Goal: Task Accomplishment & Management: Use online tool/utility

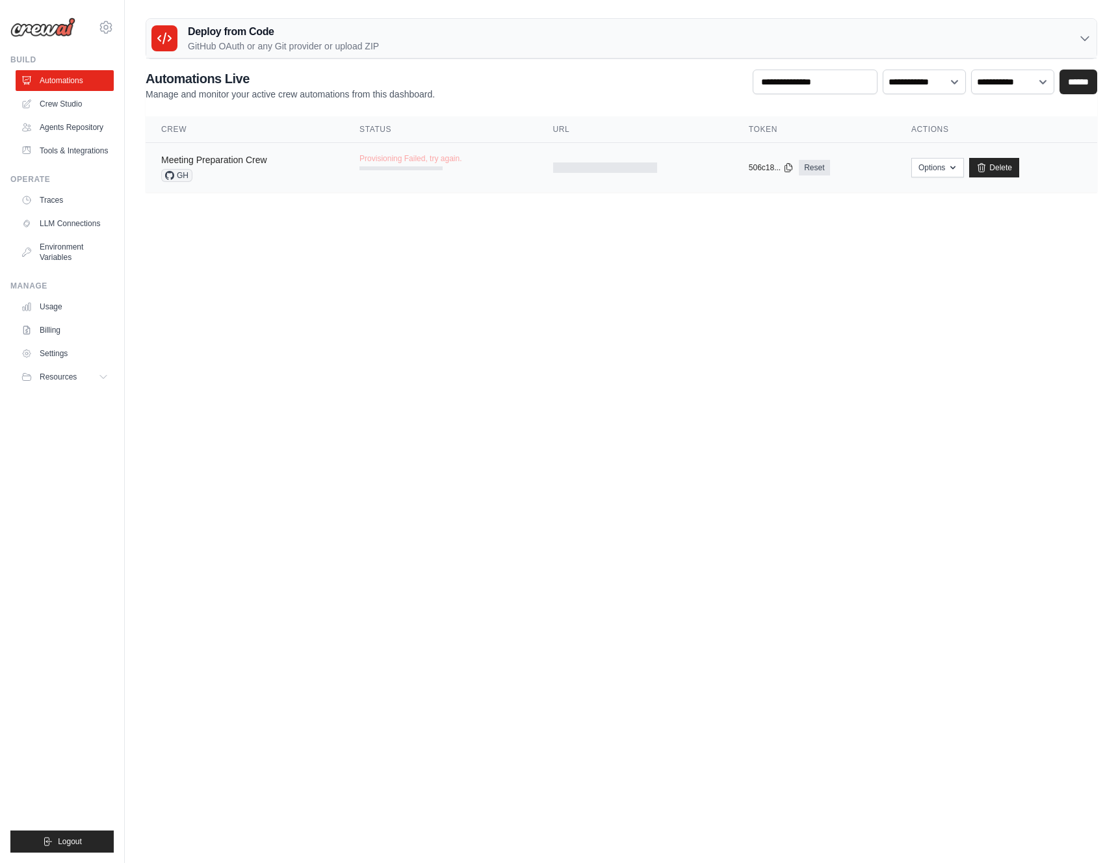
click at [237, 161] on link "Meeting Preparation Crew" at bounding box center [214, 160] width 106 height 10
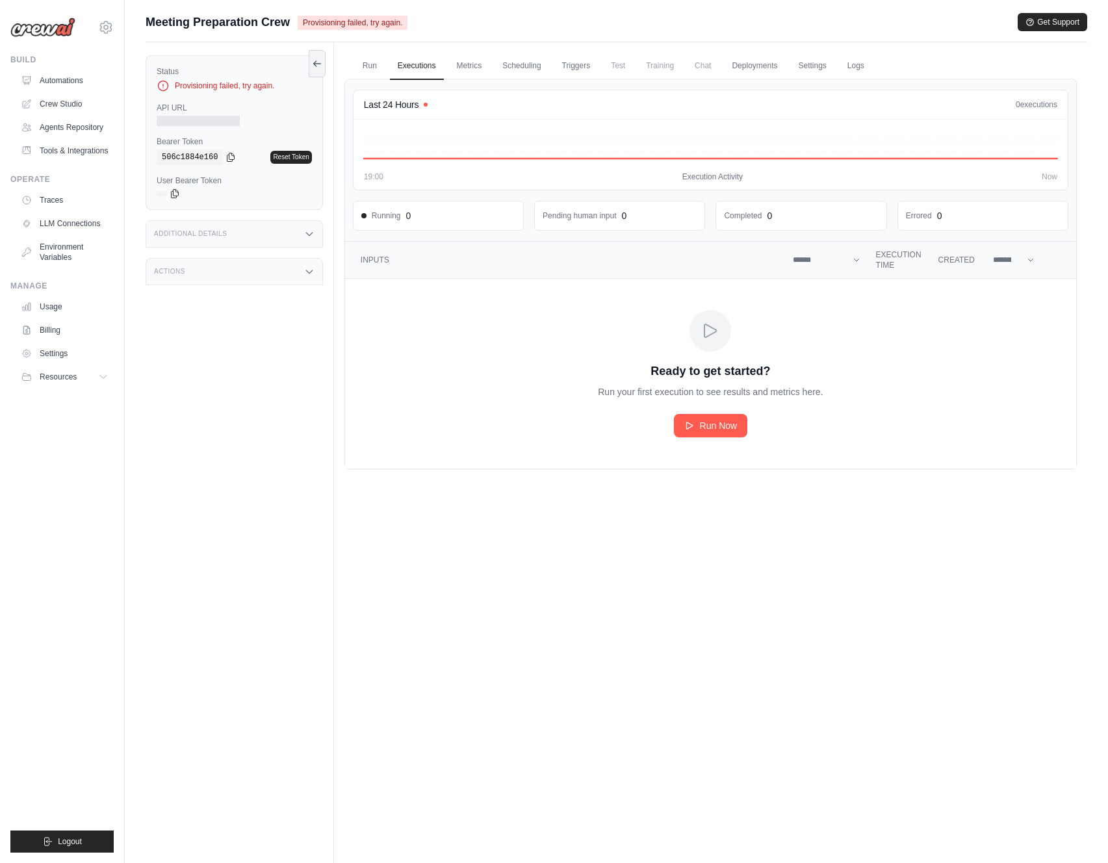
click at [384, 68] on ul "Run Executions Metrics Scheduling Triggers Test Training Chat Deployments Setti…" at bounding box center [710, 66] width 732 height 27
click at [379, 68] on link "Run" at bounding box center [370, 66] width 30 height 27
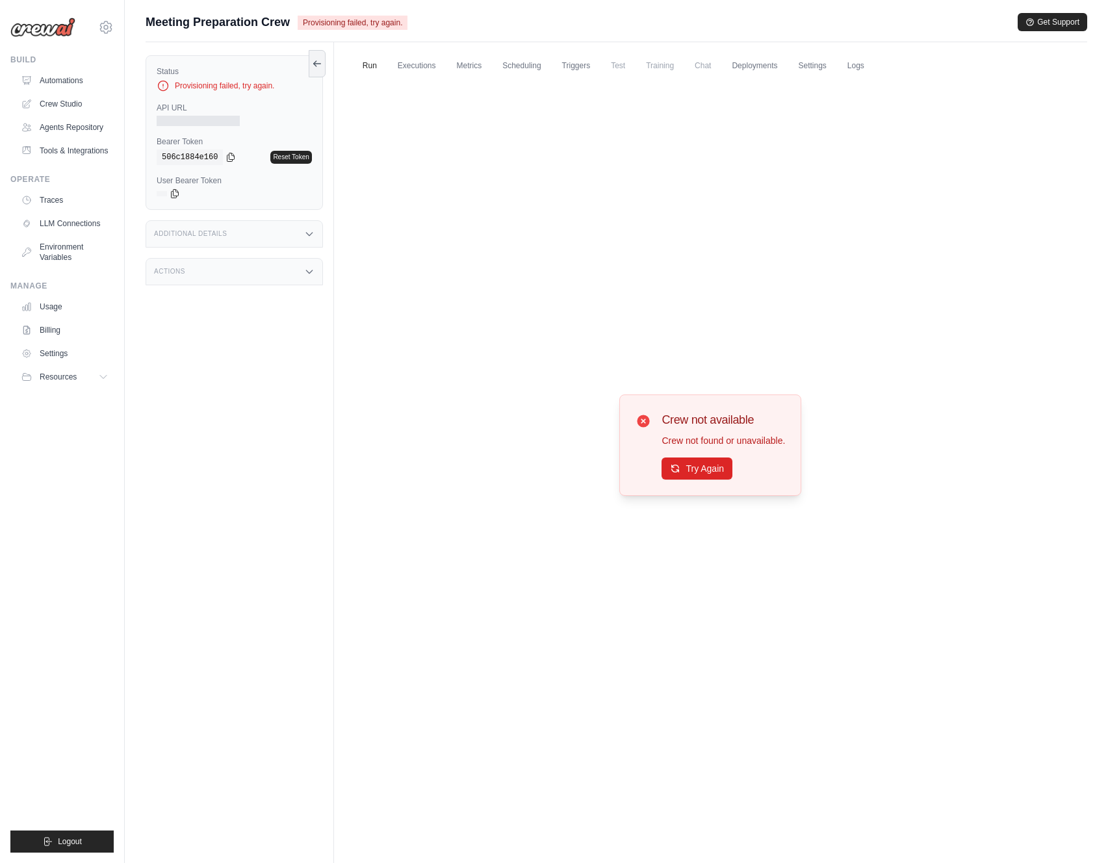
click at [490, 68] on ul "Run Executions Metrics Scheduling Triggers Test Training Chat Deployments Setti…" at bounding box center [710, 66] width 732 height 27
click at [527, 67] on link "Scheduling" at bounding box center [522, 66] width 54 height 27
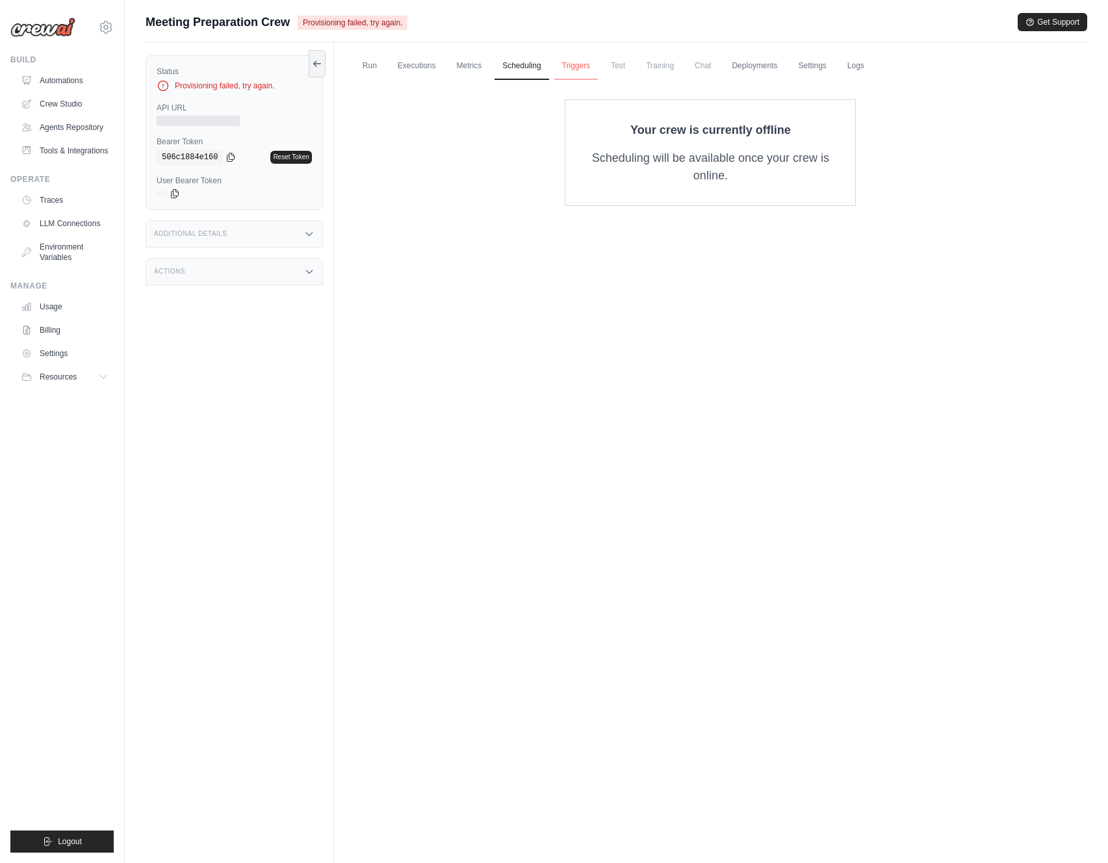
click at [593, 72] on link "Triggers" at bounding box center [576, 66] width 44 height 27
click at [754, 73] on link "Deployments" at bounding box center [754, 66] width 61 height 27
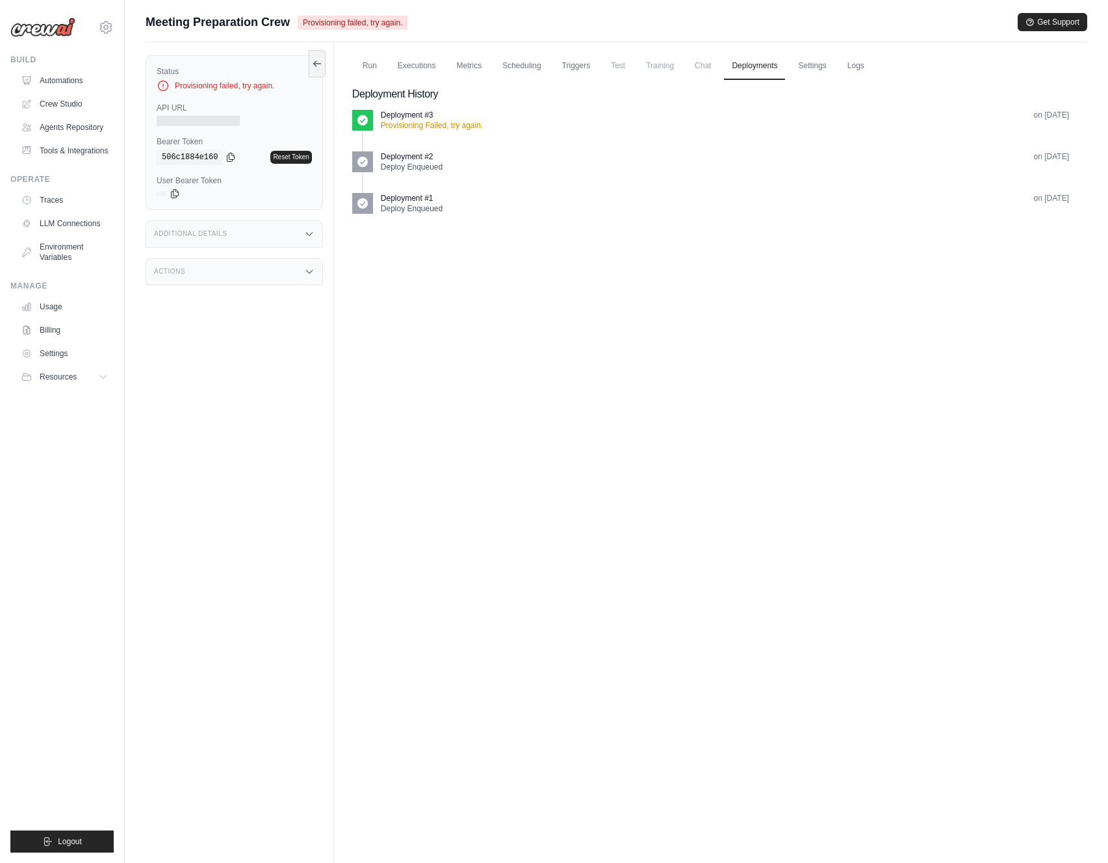
click at [403, 171] on p "Deploy Enqueued" at bounding box center [412, 167] width 62 height 10
click at [829, 63] on link "Settings" at bounding box center [812, 66] width 44 height 27
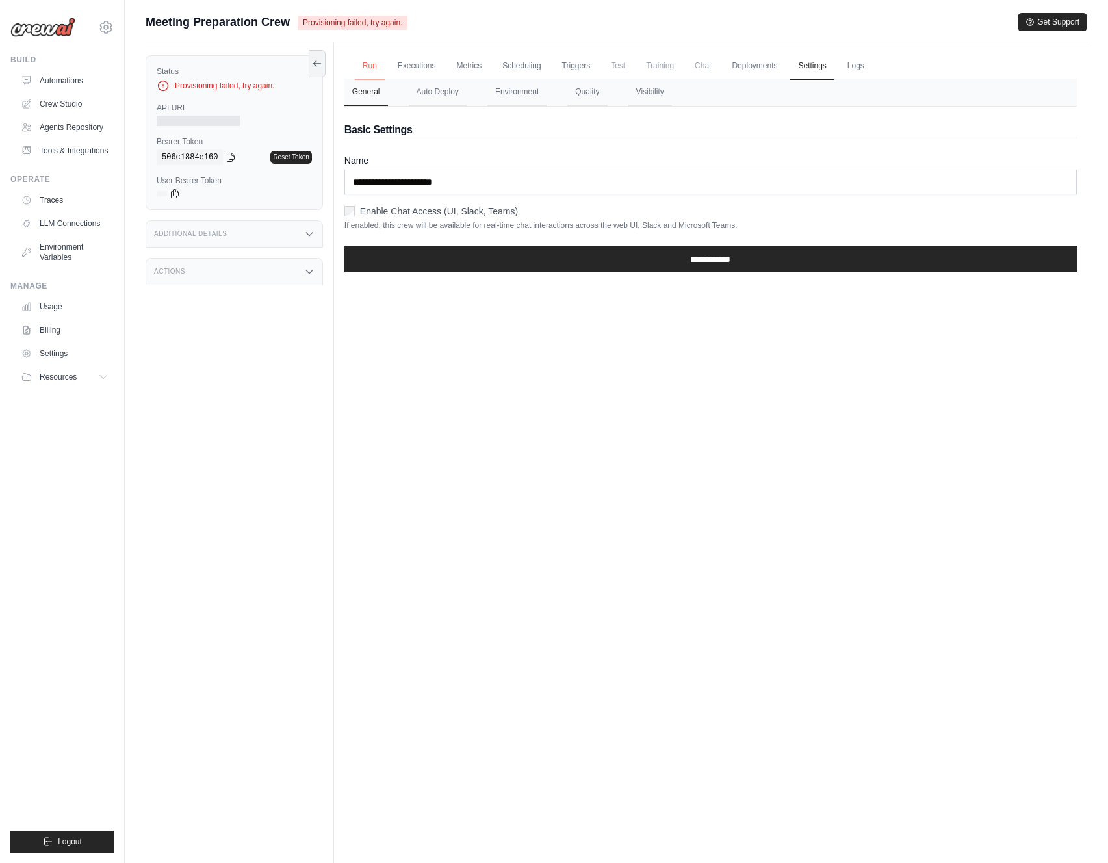
click at [381, 63] on link "Run" at bounding box center [370, 66] width 30 height 27
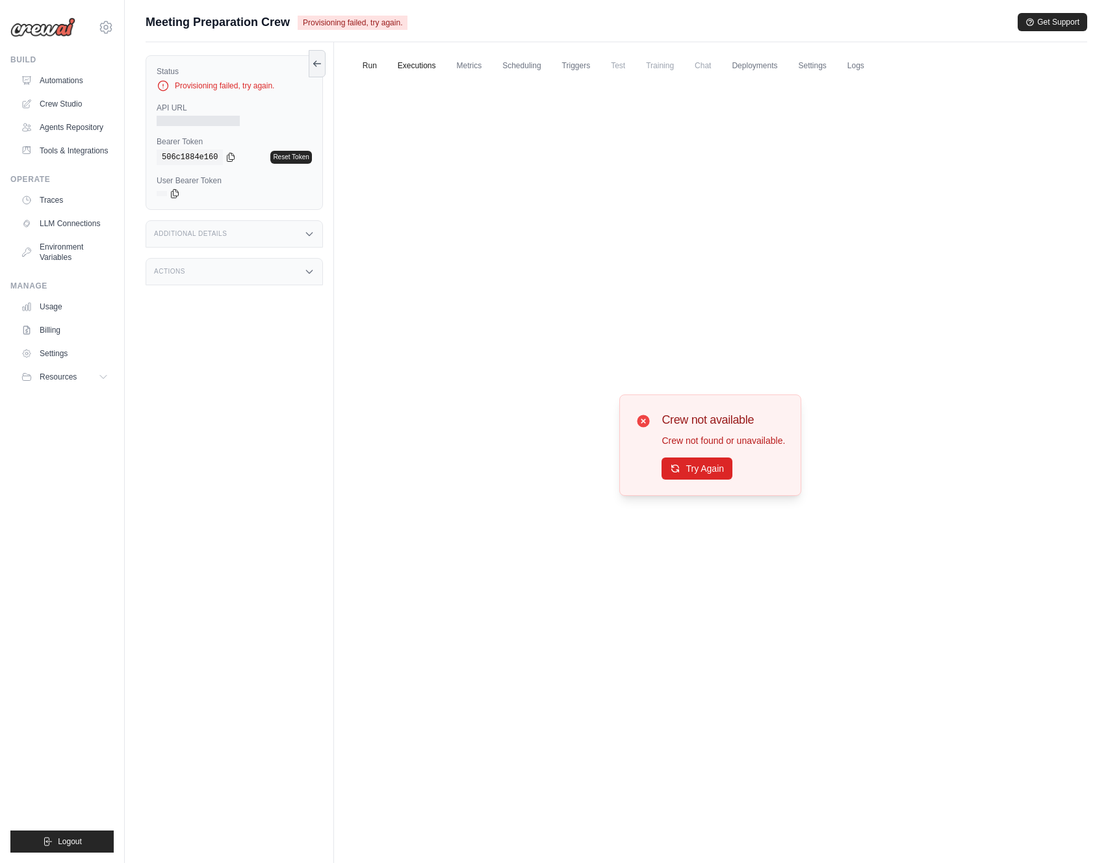
click at [419, 62] on link "Executions" at bounding box center [417, 66] width 54 height 27
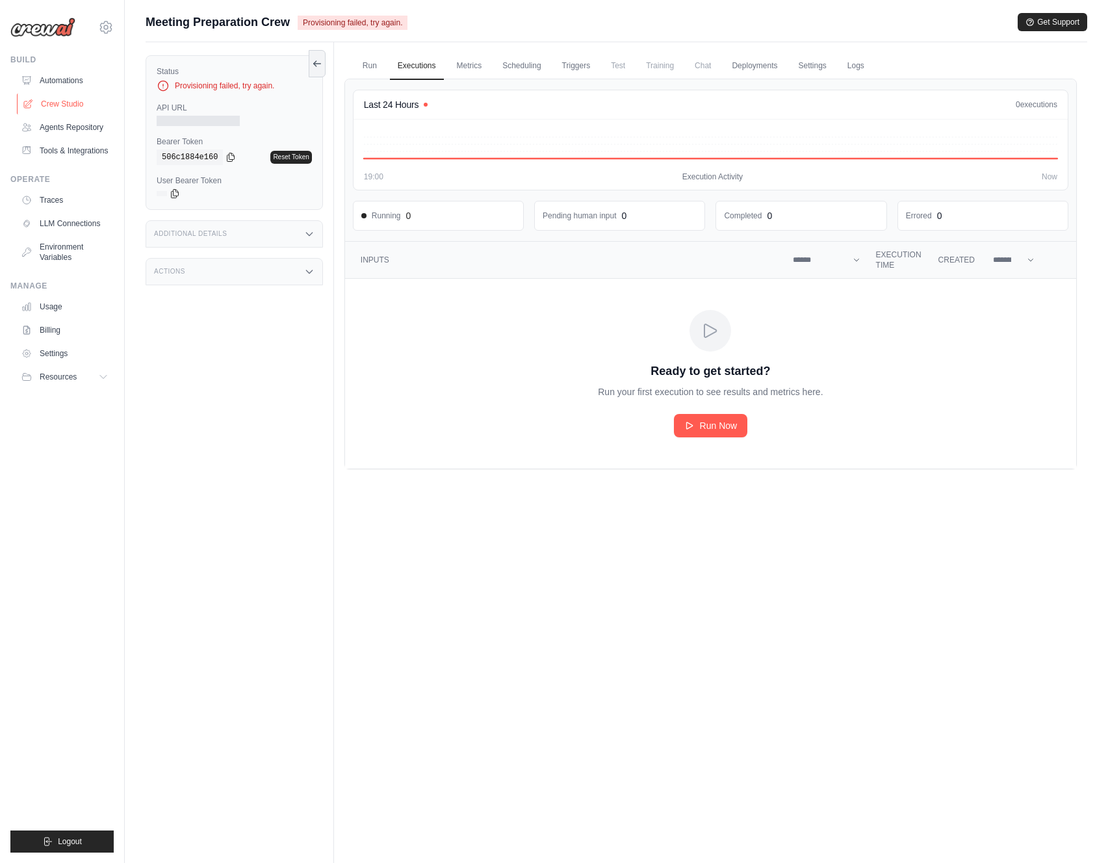
click at [47, 108] on link "Crew Studio" at bounding box center [66, 104] width 98 height 21
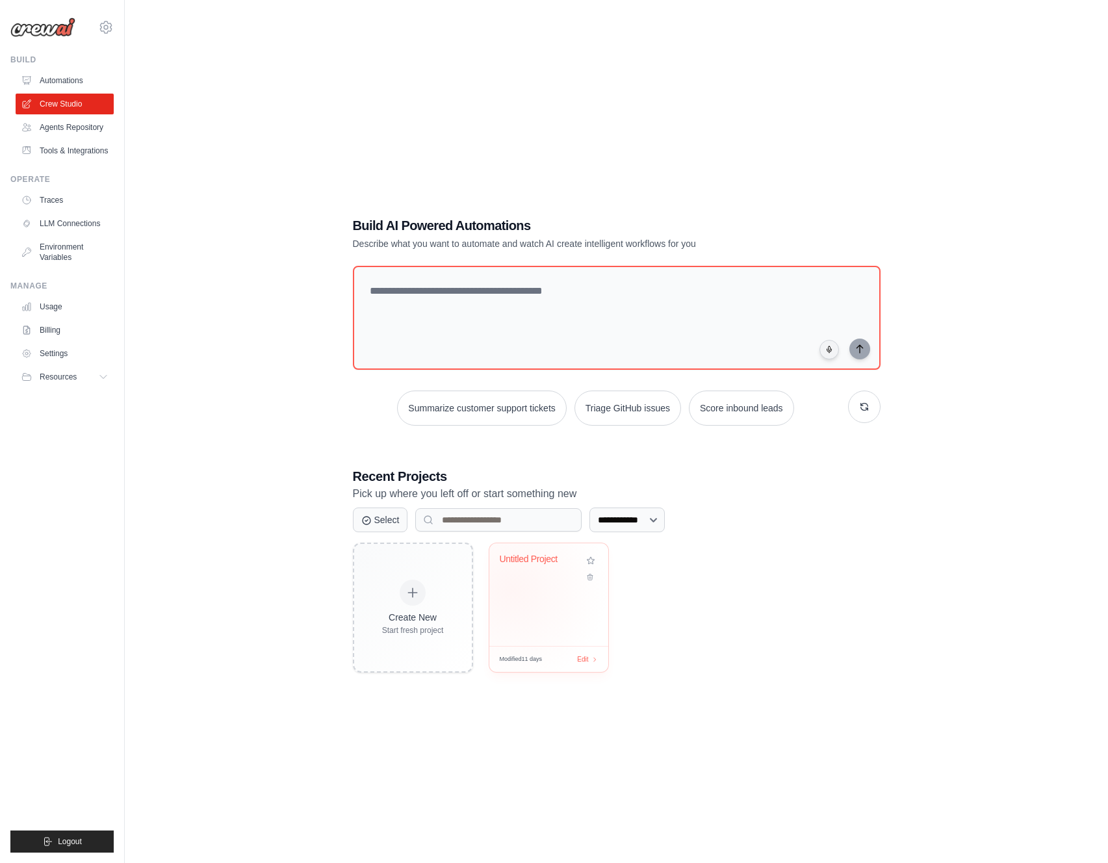
click at [512, 588] on div "Untitled Project" at bounding box center [548, 594] width 119 height 103
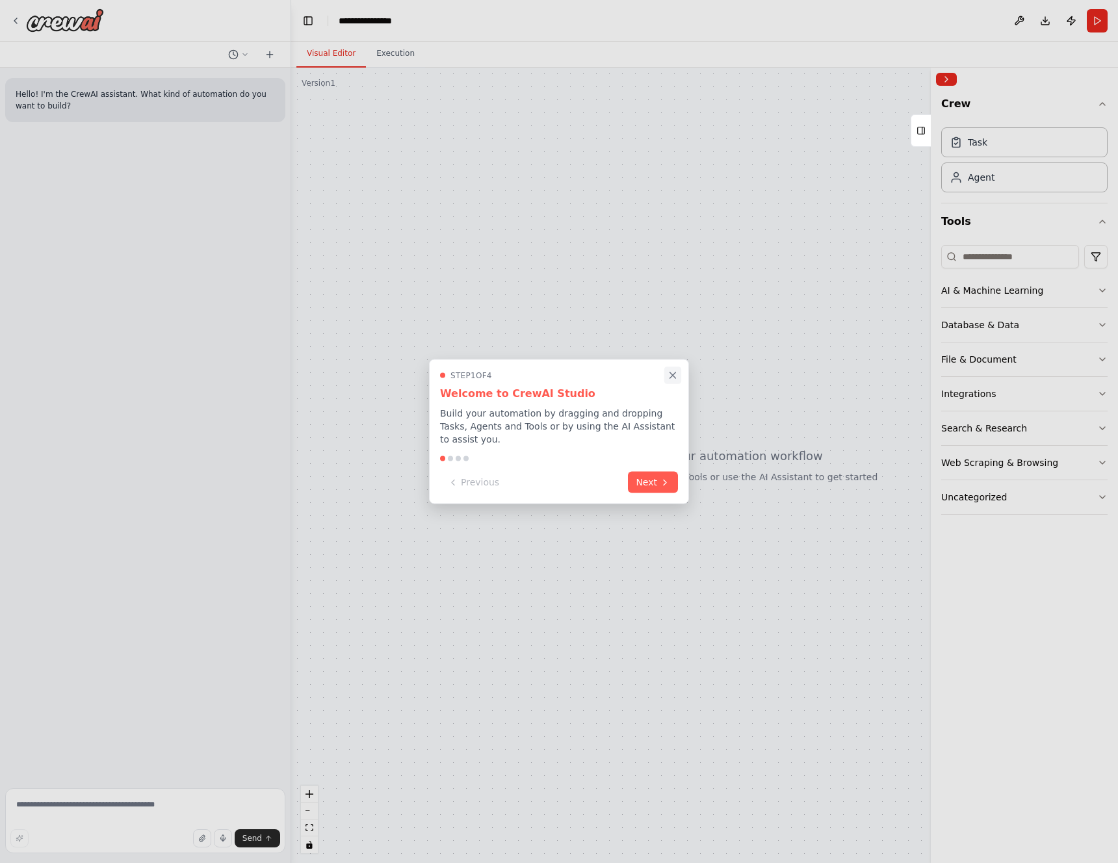
click at [668, 375] on icon "Close walkthrough" at bounding box center [673, 376] width 12 height 12
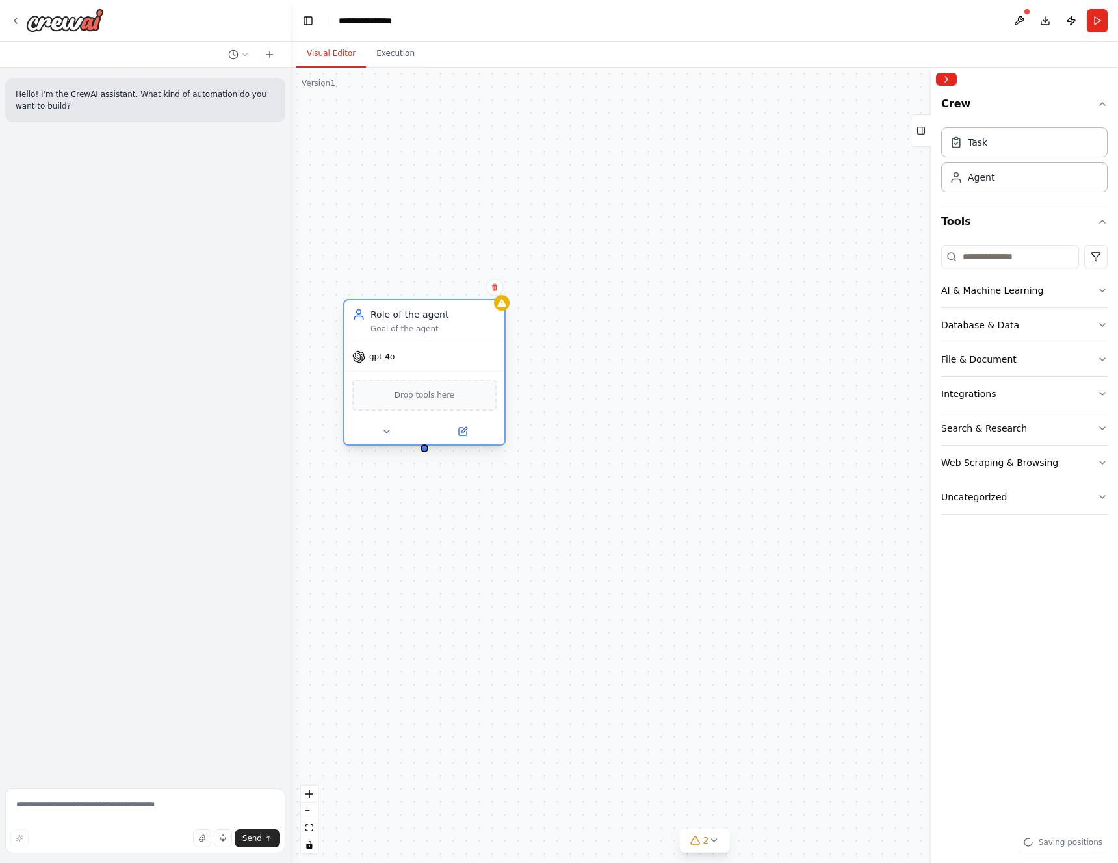
drag, startPoint x: 495, startPoint y: 348, endPoint x: 439, endPoint y: 329, distance: 58.4
click at [439, 328] on div "Goal of the agent" at bounding box center [433, 329] width 126 height 10
click at [518, 307] on icon at bounding box center [514, 303] width 10 height 10
click at [399, 359] on span "gpt-4o" at bounding box center [394, 357] width 25 height 10
click at [445, 406] on div "Drop tools here" at bounding box center [437, 395] width 144 height 31
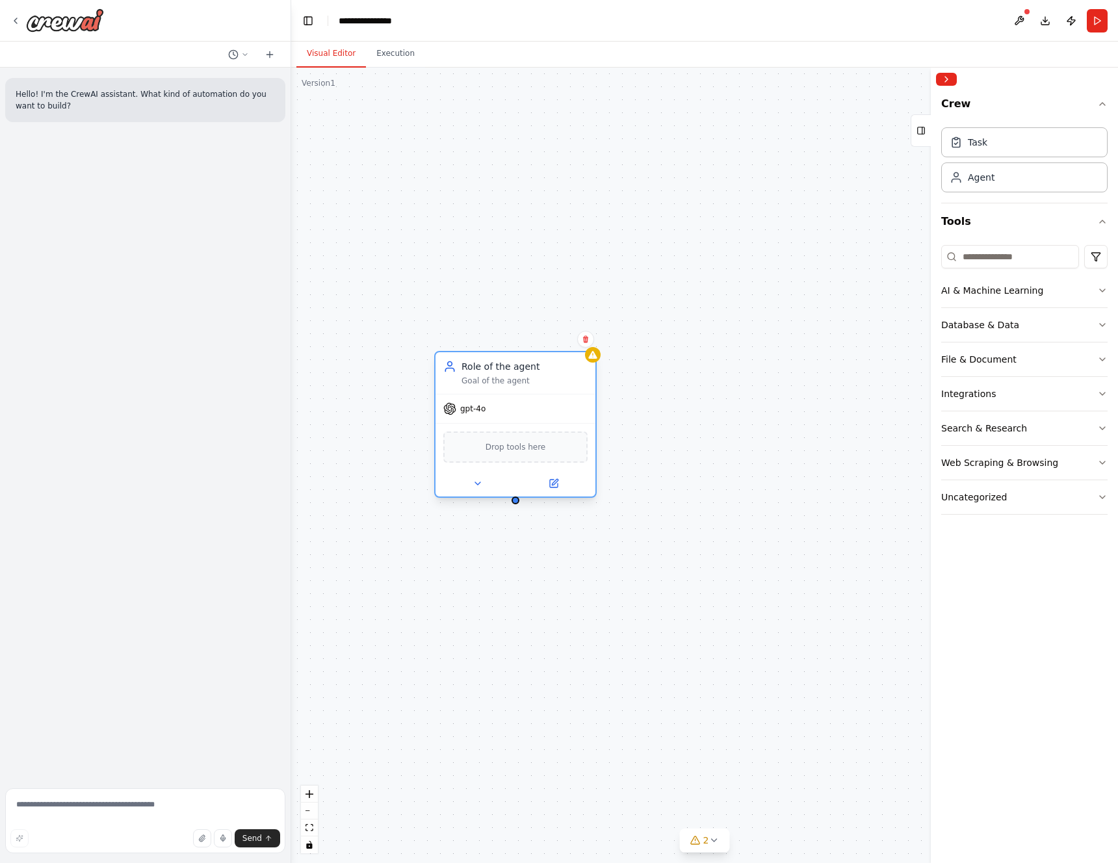
drag, startPoint x: 469, startPoint y: 367, endPoint x: 545, endPoint y: 416, distance: 90.7
click at [545, 416] on div "gpt-4o" at bounding box center [515, 408] width 160 height 29
click at [1050, 435] on button "Search & Research" at bounding box center [1024, 428] width 166 height 34
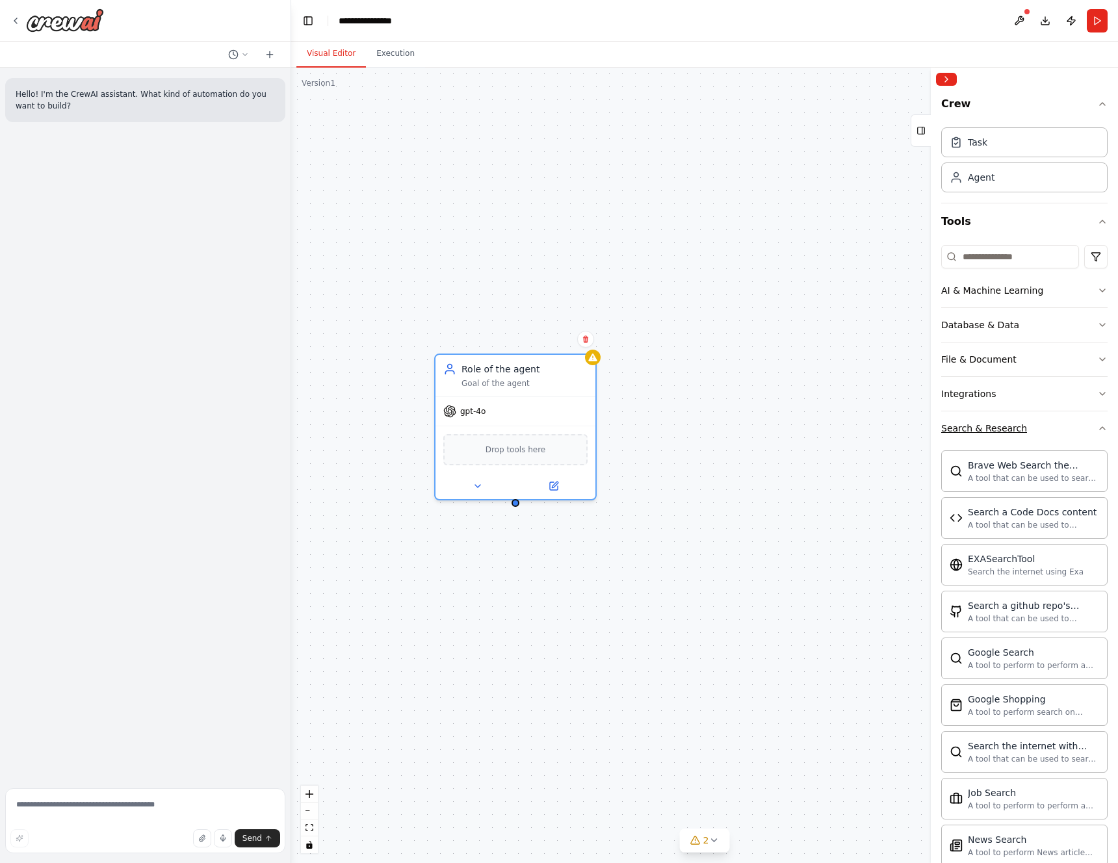
click at [1006, 423] on div "Search & Research" at bounding box center [984, 428] width 86 height 13
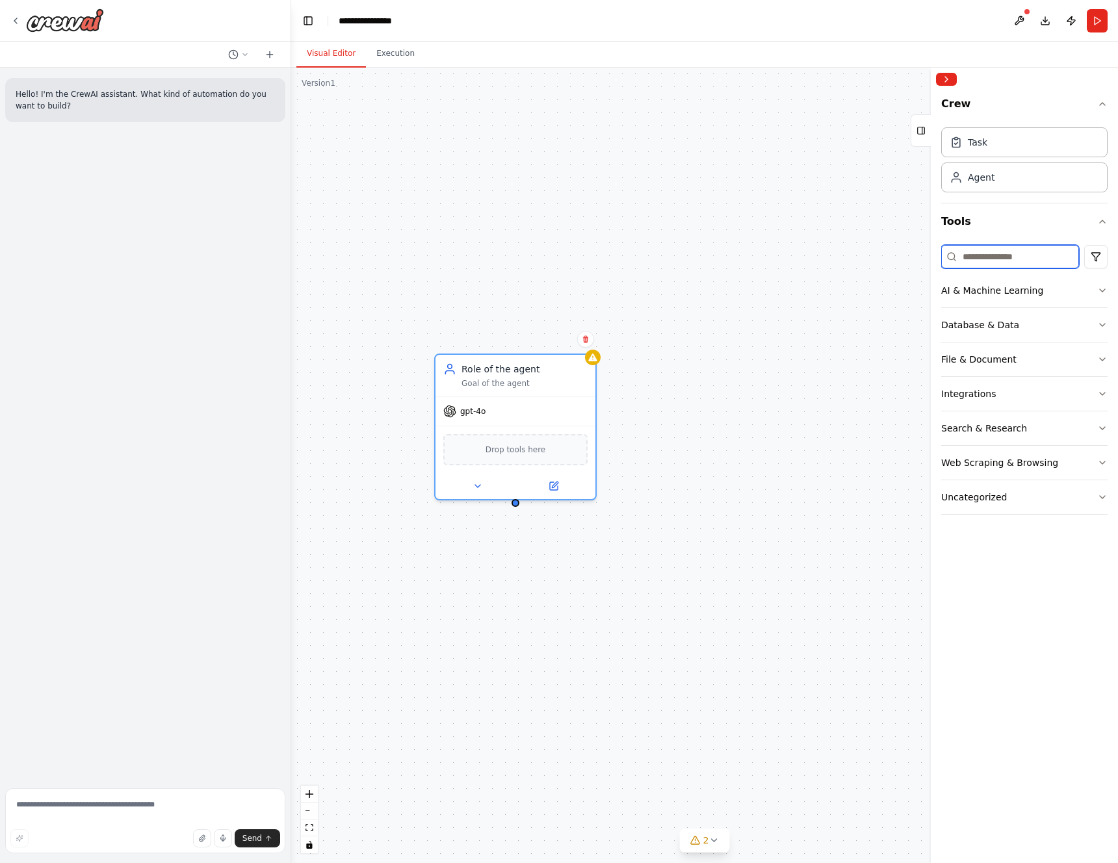
click at [970, 259] on input at bounding box center [1010, 256] width 138 height 23
type input "***"
click at [767, 537] on div "Role of the agent Goal of the agent gpt-4o Drop tools here" at bounding box center [704, 465] width 827 height 795
click at [994, 363] on div "File & Document" at bounding box center [978, 359] width 75 height 13
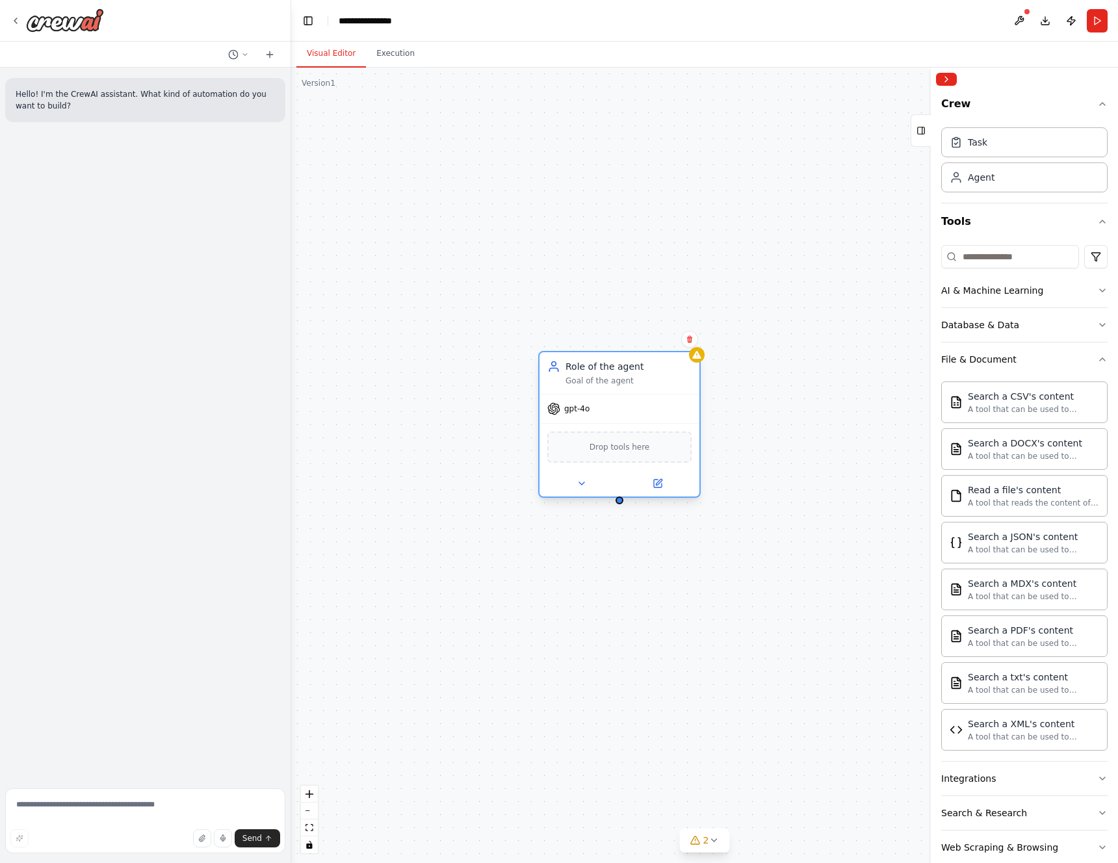
drag, startPoint x: 502, startPoint y: 377, endPoint x: 608, endPoint y: 381, distance: 106.7
click at [608, 381] on div "Goal of the agent" at bounding box center [628, 381] width 126 height 10
click at [958, 779] on div "Integrations" at bounding box center [968, 778] width 55 height 13
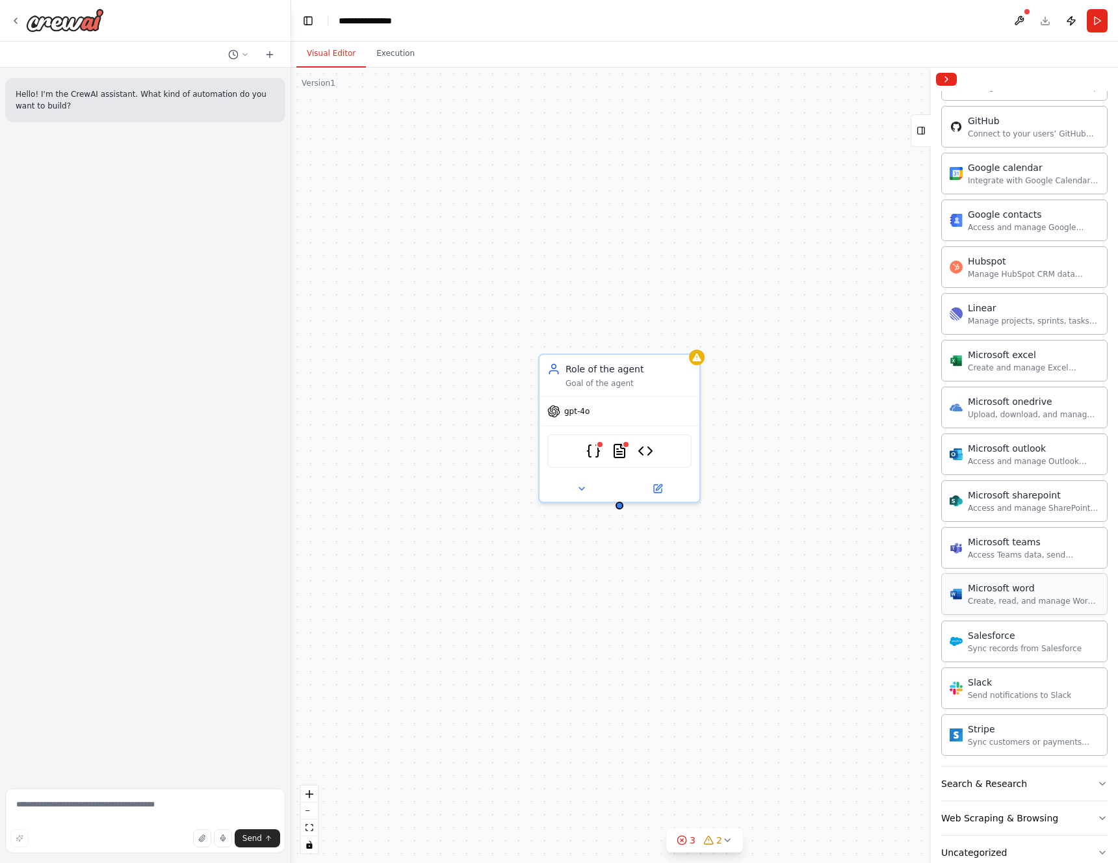
scroll to position [863, 0]
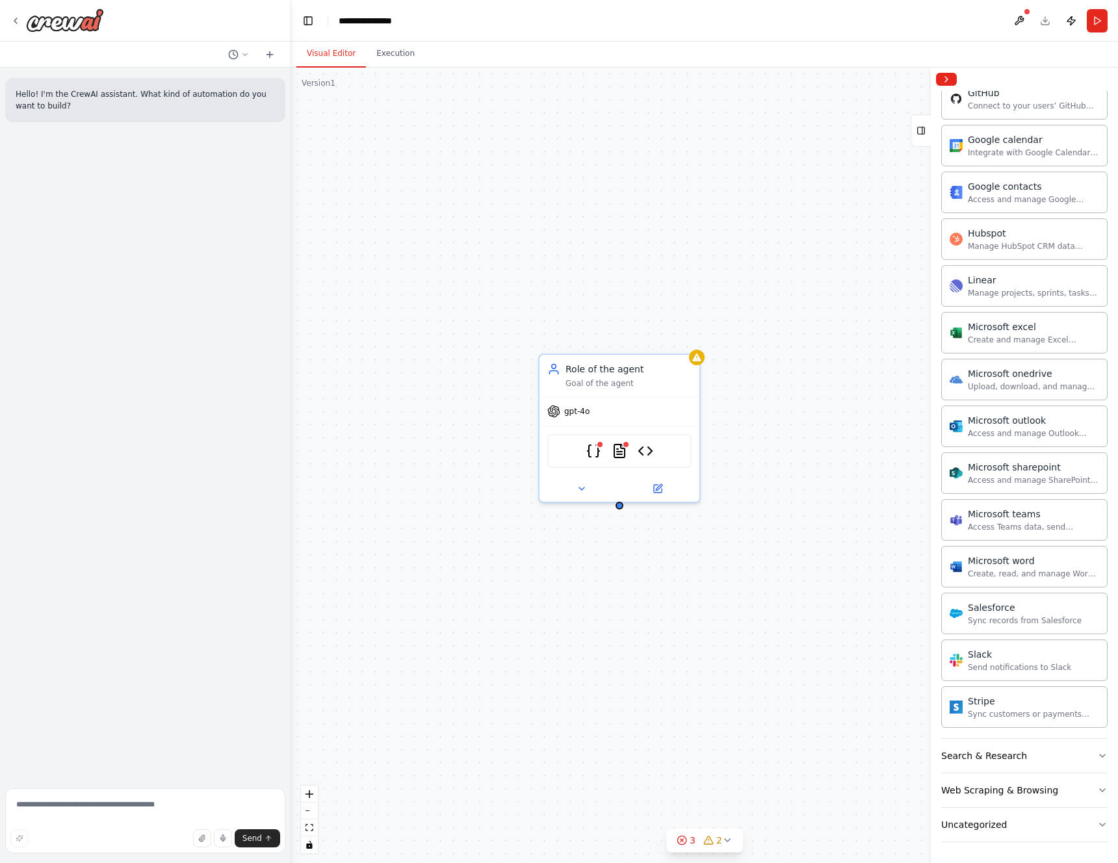
drag, startPoint x: 998, startPoint y: 680, endPoint x: 793, endPoint y: 424, distance: 327.4
click at [793, 424] on div "**********" at bounding box center [559, 431] width 1118 height 863
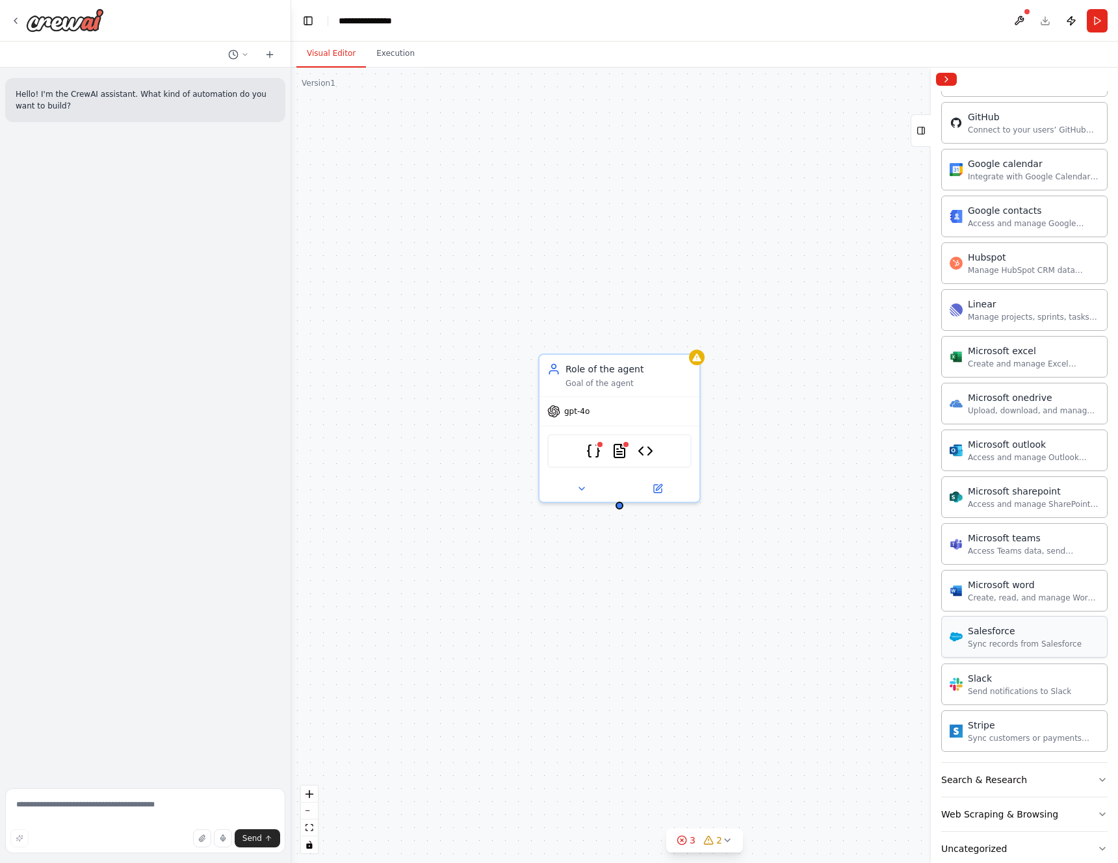
scroll to position [836, 0]
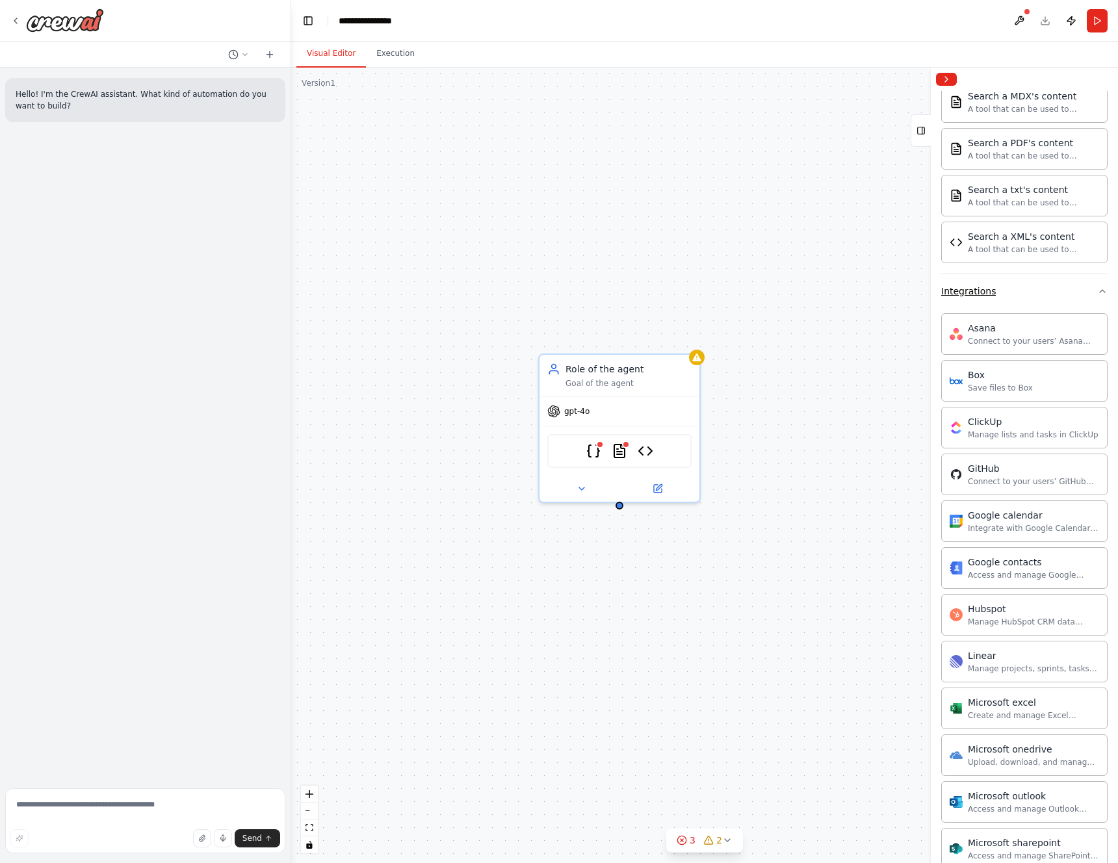
click at [986, 295] on div "Integrations" at bounding box center [968, 291] width 55 height 13
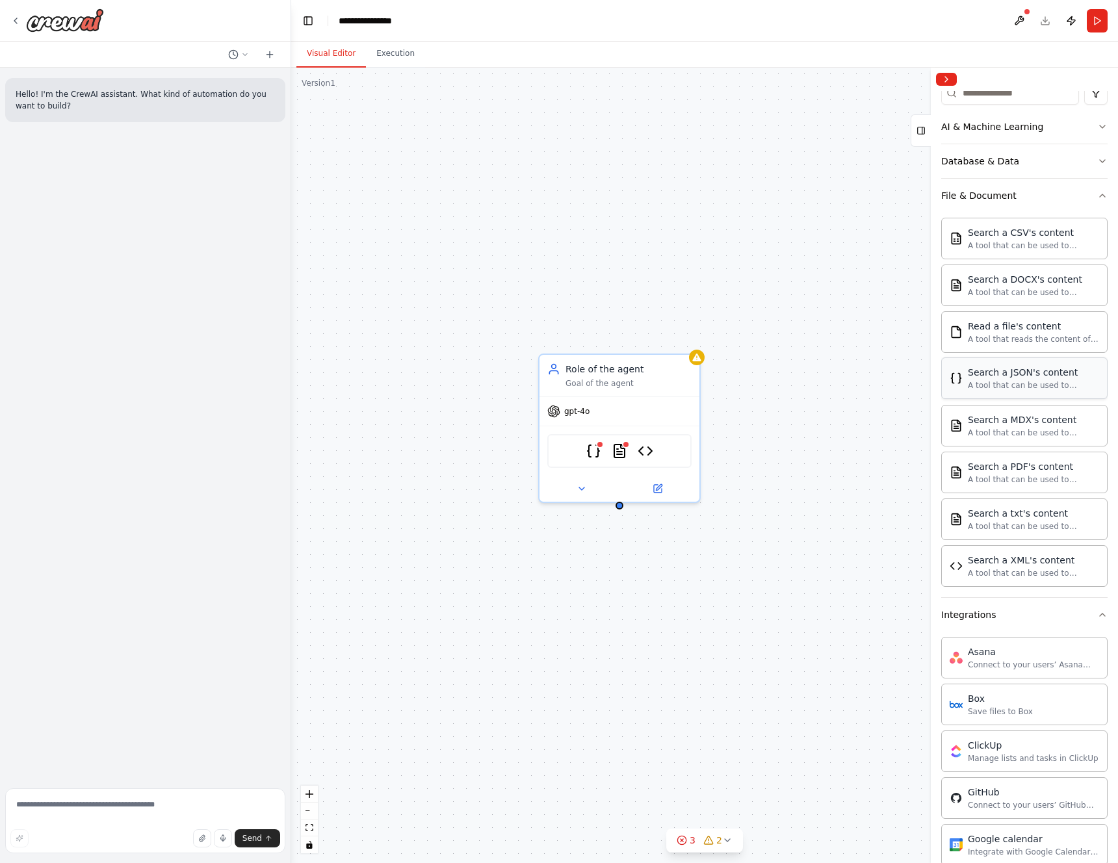
scroll to position [57, 0]
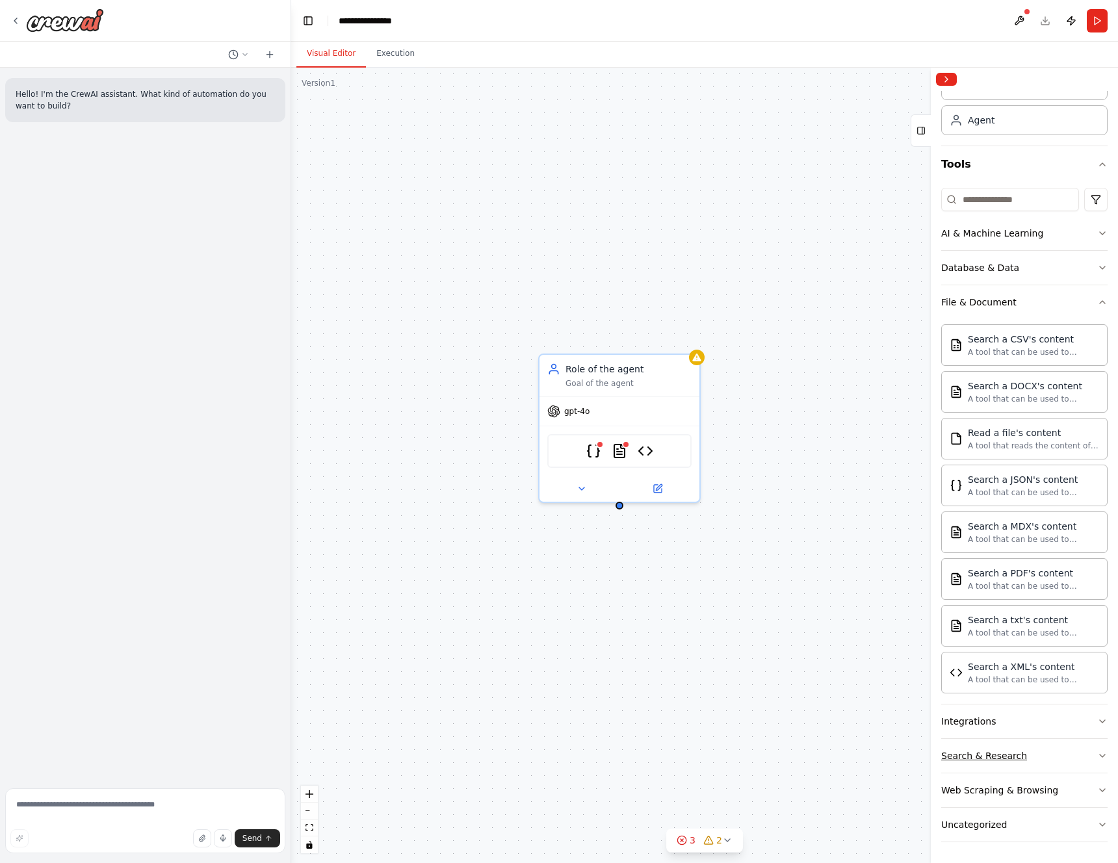
drag, startPoint x: 991, startPoint y: 786, endPoint x: 1005, endPoint y: 757, distance: 32.3
click at [991, 786] on div "Web Scraping & Browsing" at bounding box center [999, 790] width 117 height 13
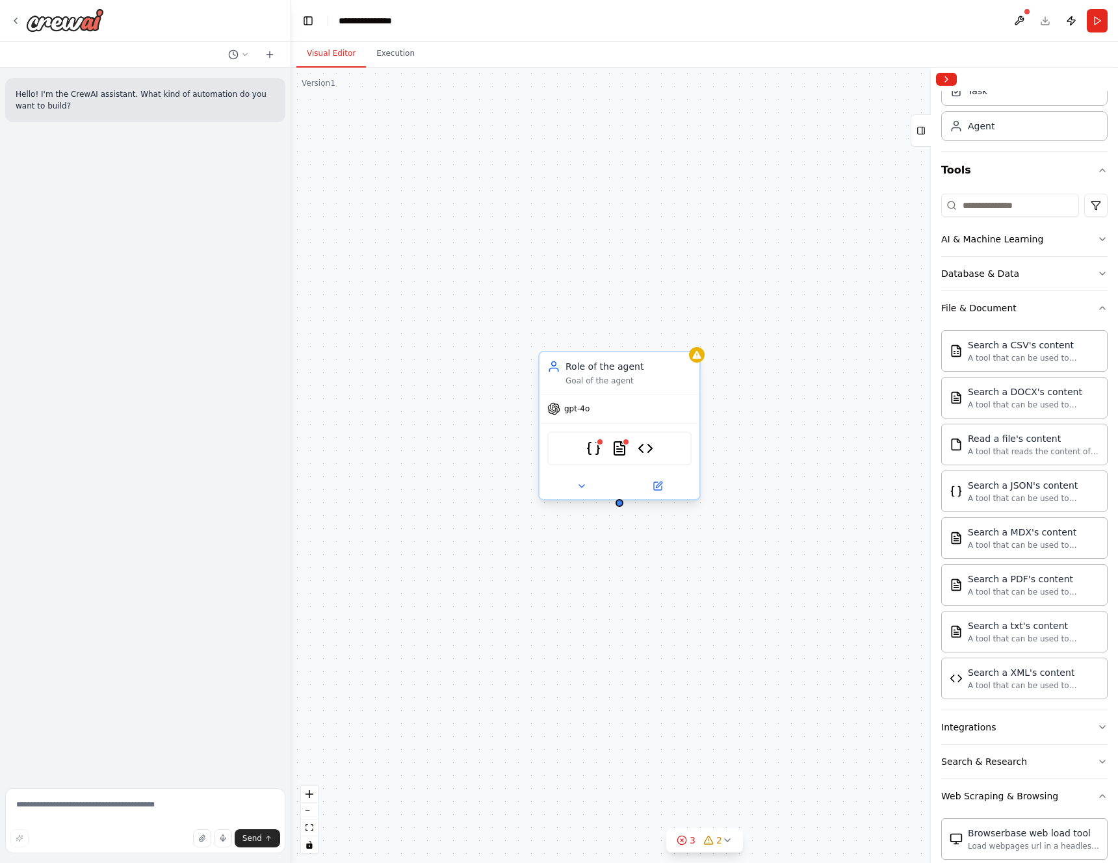
click at [623, 368] on div "Role of the agent" at bounding box center [628, 366] width 126 height 13
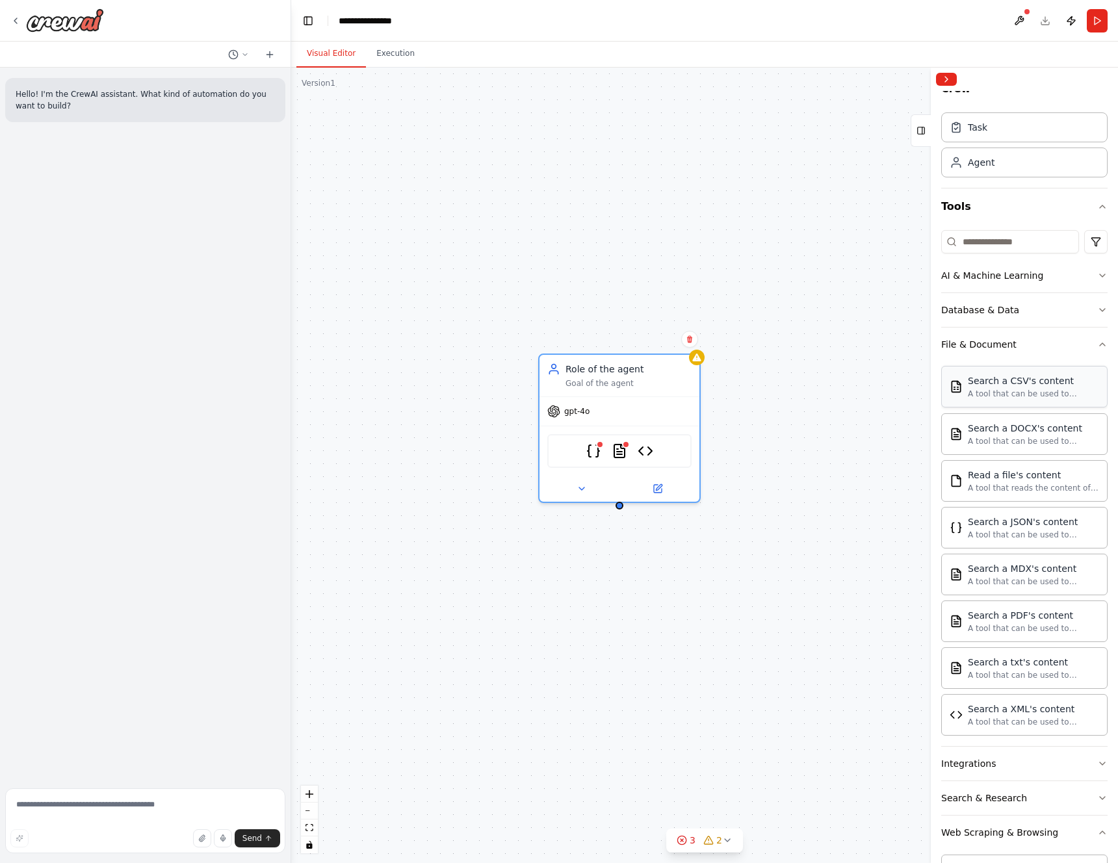
scroll to position [0, 0]
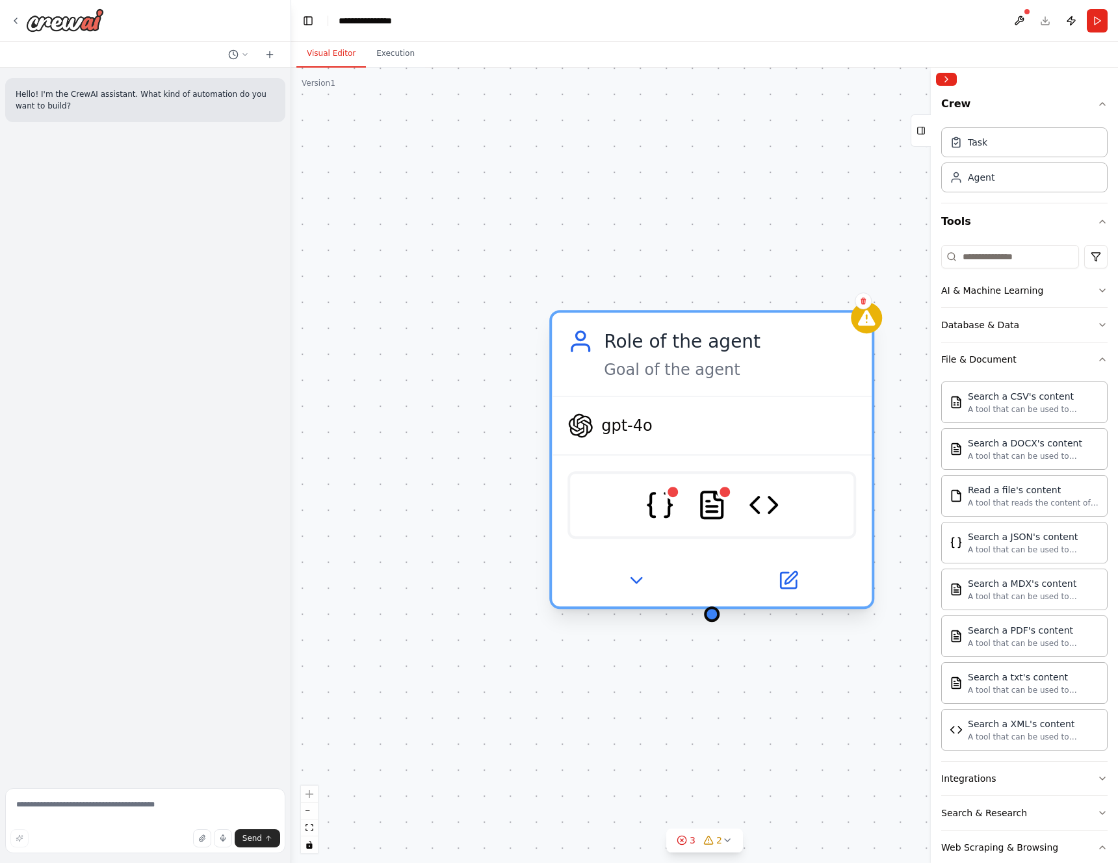
drag, startPoint x: 468, startPoint y: 374, endPoint x: 757, endPoint y: 419, distance: 292.5
click at [767, 413] on div "Role of the agent Goal of the agent gpt-4o JSONSearchTool PDFSearchTool XMLSear…" at bounding box center [711, 459] width 325 height 299
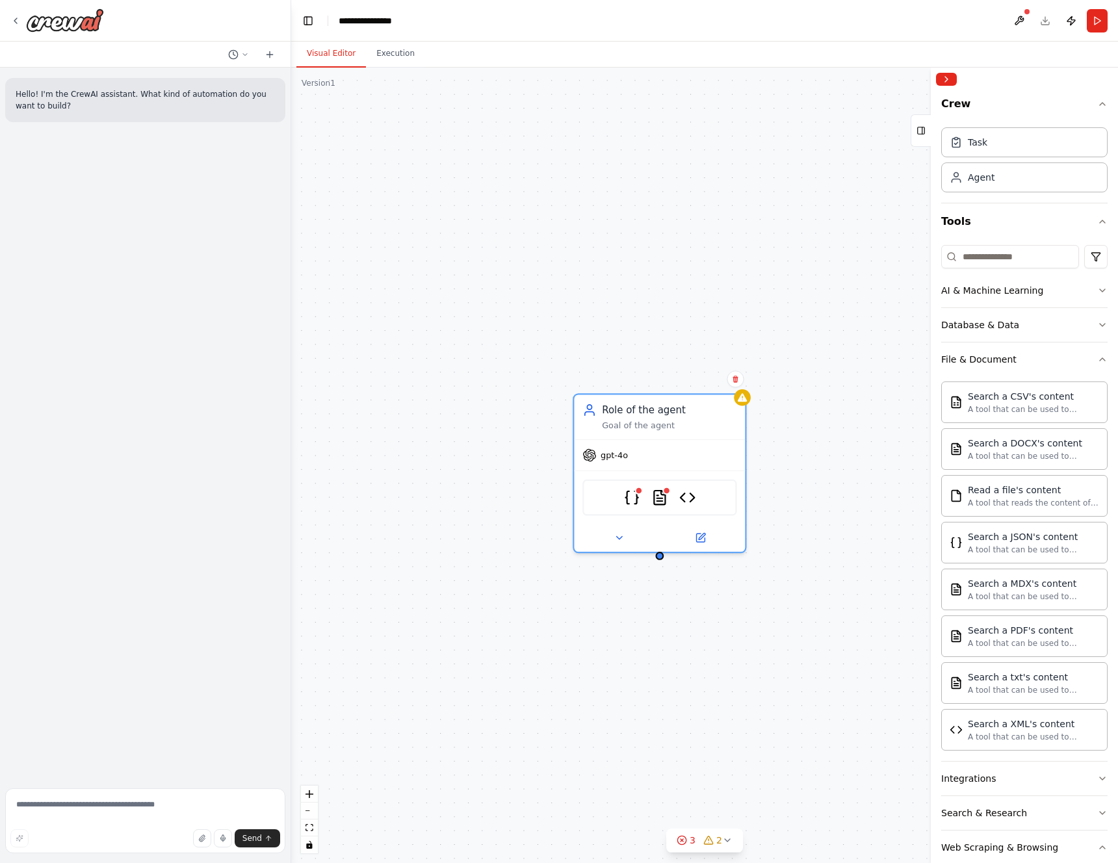
click at [840, 487] on div "Role of the agent Goal of the agent gpt-4o JSONSearchTool PDFSearchTool XMLSear…" at bounding box center [704, 465] width 827 height 795
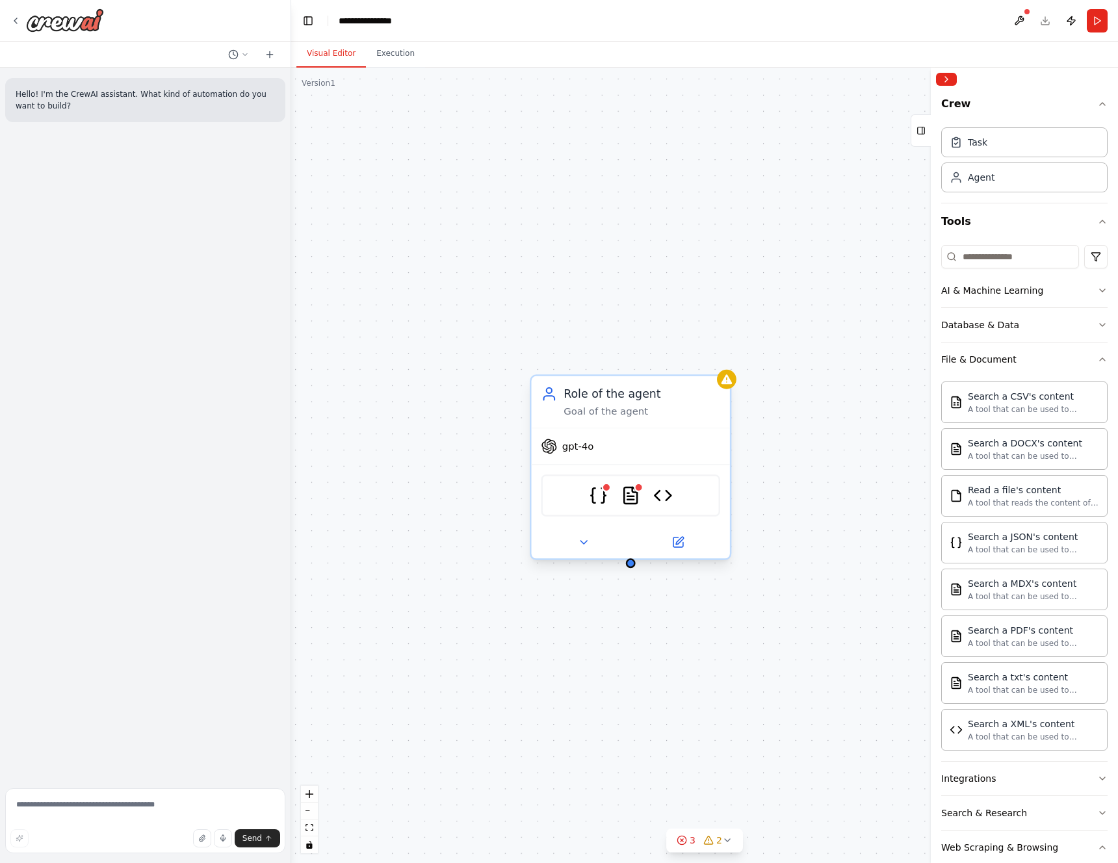
click at [610, 409] on div "Goal of the agent" at bounding box center [641, 411] width 157 height 13
click at [603, 396] on div "Role of the agent" at bounding box center [641, 394] width 157 height 16
click at [577, 421] on div "Role of the agent Goal of the agent" at bounding box center [631, 401] width 198 height 51
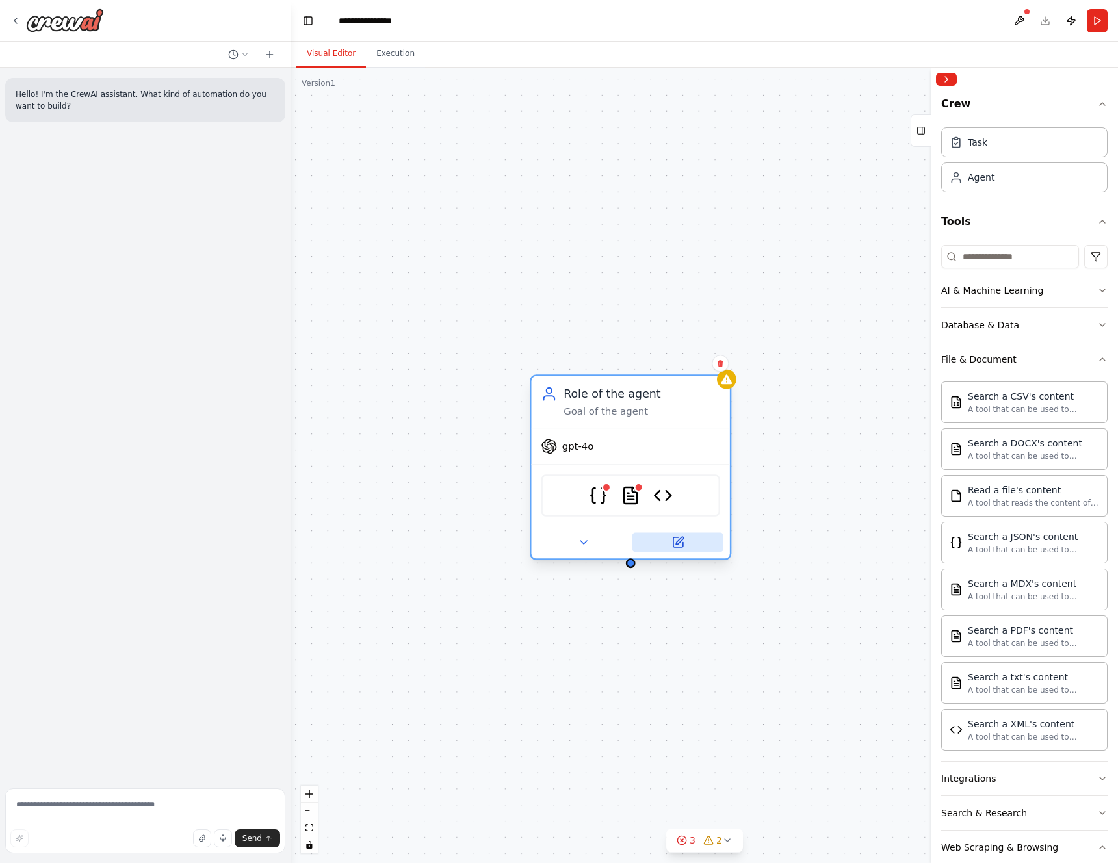
click at [674, 547] on icon at bounding box center [678, 542] width 10 height 10
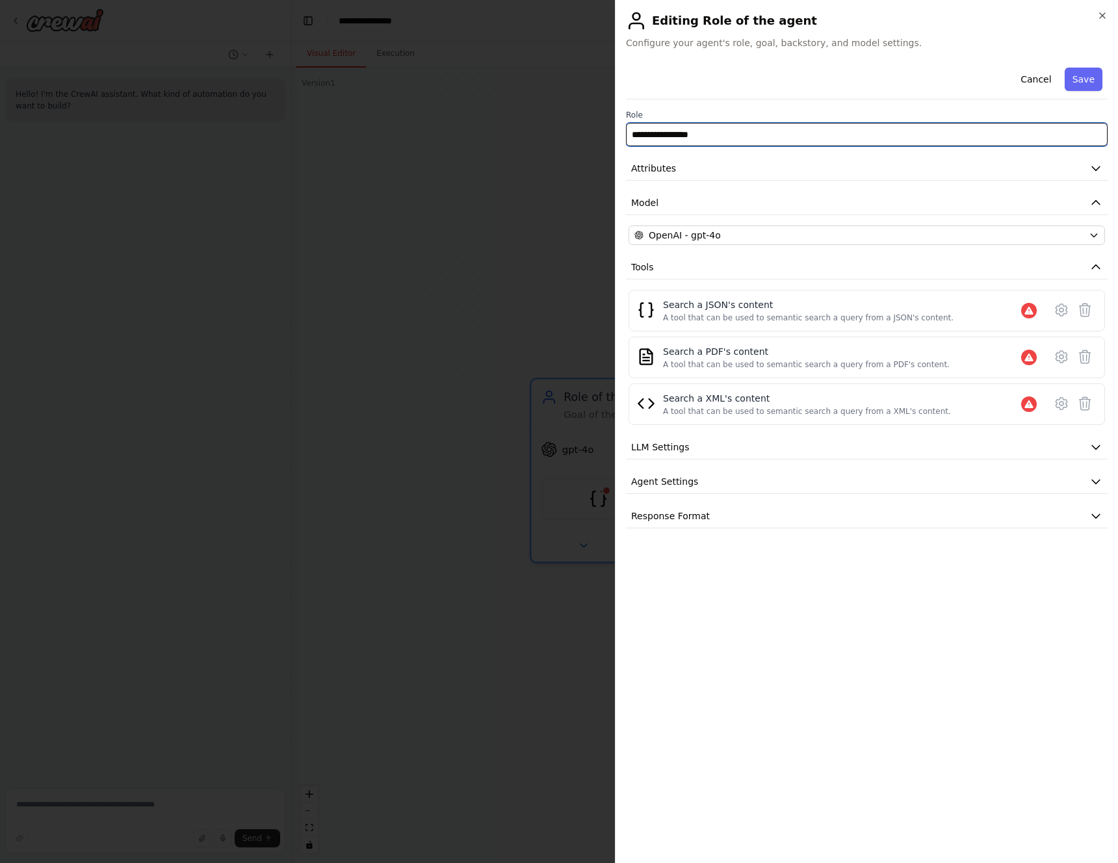
drag, startPoint x: 712, startPoint y: 140, endPoint x: 565, endPoint y: 133, distance: 147.0
click at [565, 133] on body "**********" at bounding box center [559, 431] width 1118 height 863
type input "**********"
click at [670, 168] on span "Attributes" at bounding box center [653, 168] width 45 height 13
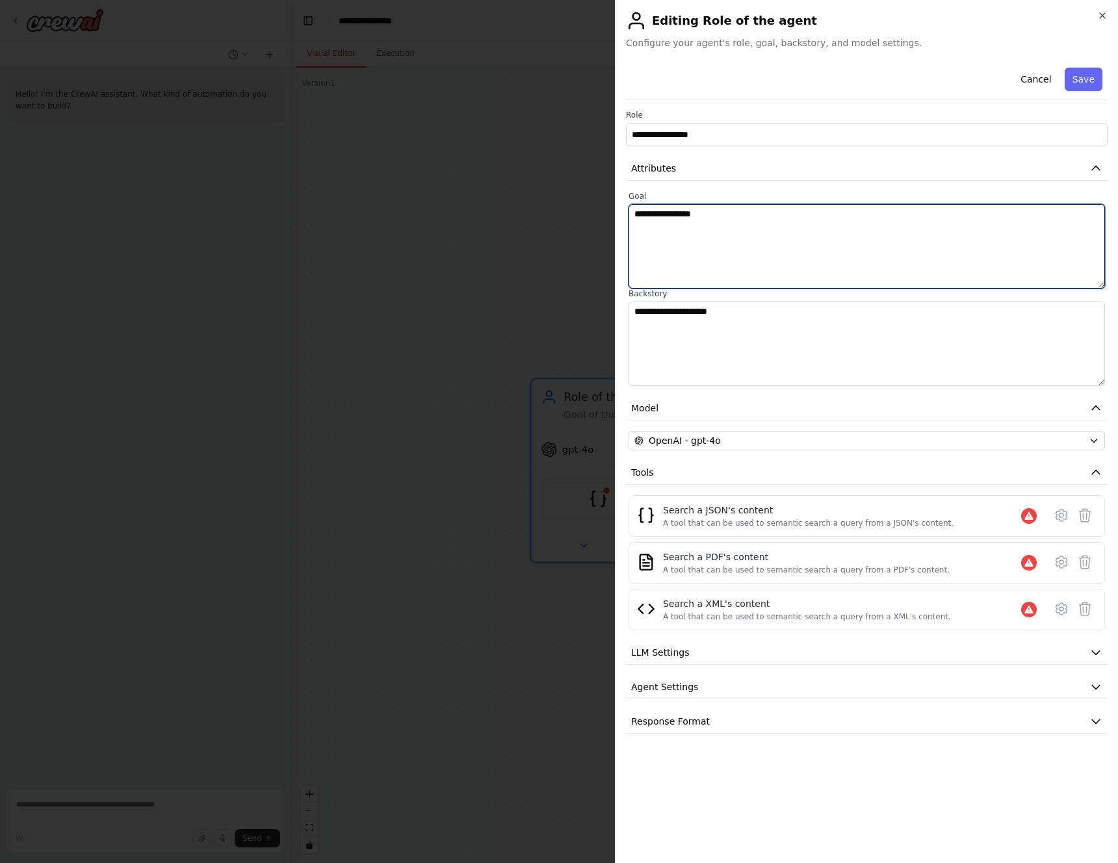
click at [680, 256] on textarea "**********" at bounding box center [866, 246] width 476 height 84
drag, startPoint x: 732, startPoint y: 213, endPoint x: 633, endPoint y: 222, distance: 99.8
click at [651, 221] on textarea "**********" at bounding box center [866, 246] width 476 height 84
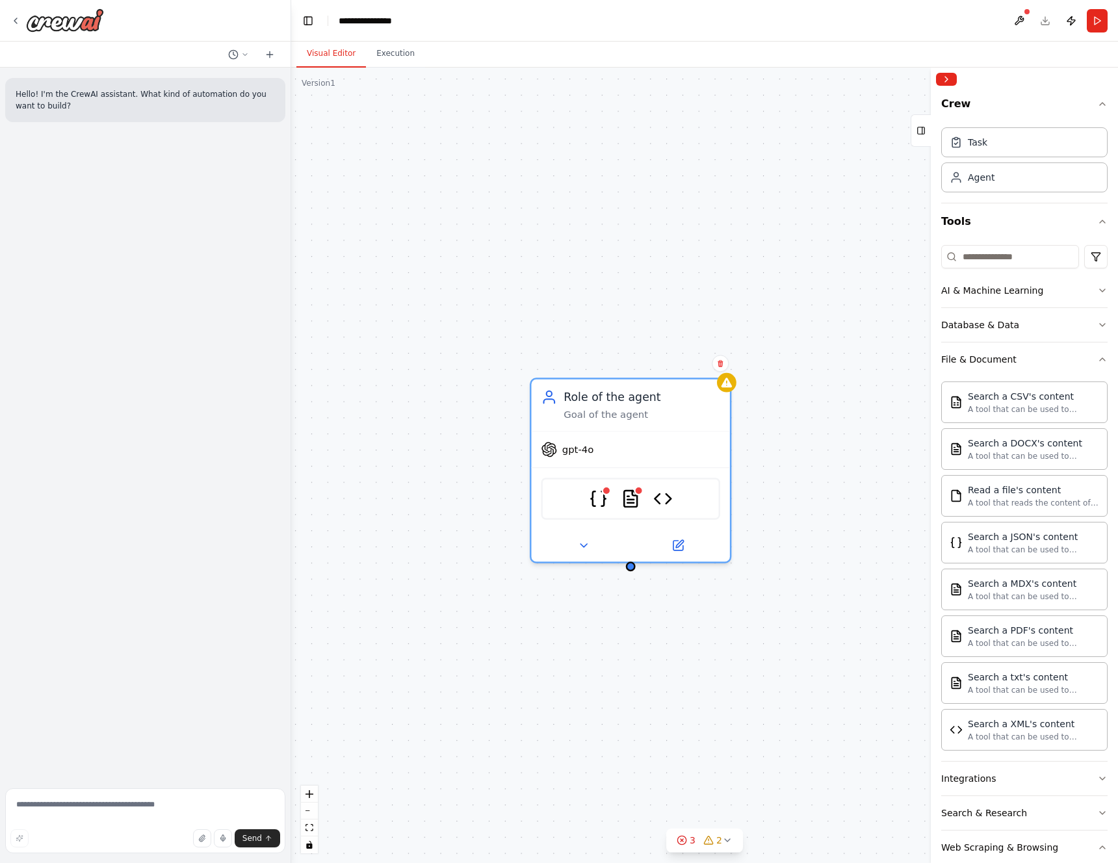
click at [1046, 20] on header "**********" at bounding box center [704, 21] width 827 height 42
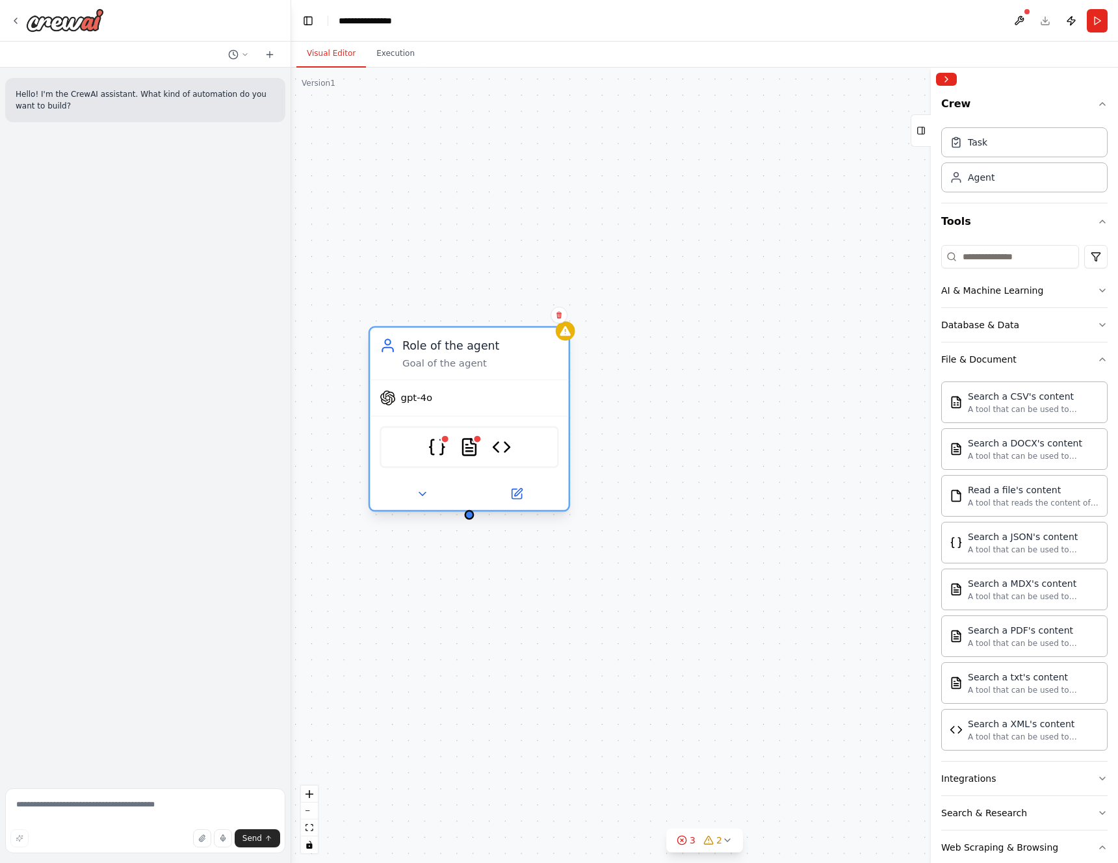
drag, startPoint x: 604, startPoint y: 472, endPoint x: 452, endPoint y: 433, distance: 157.0
click at [447, 434] on div at bounding box center [445, 439] width 10 height 10
click at [815, 476] on div "Role of the agent Goal of the agent gpt-4o JSONSearchTool PDFSearchTool XMLSear…" at bounding box center [704, 465] width 827 height 795
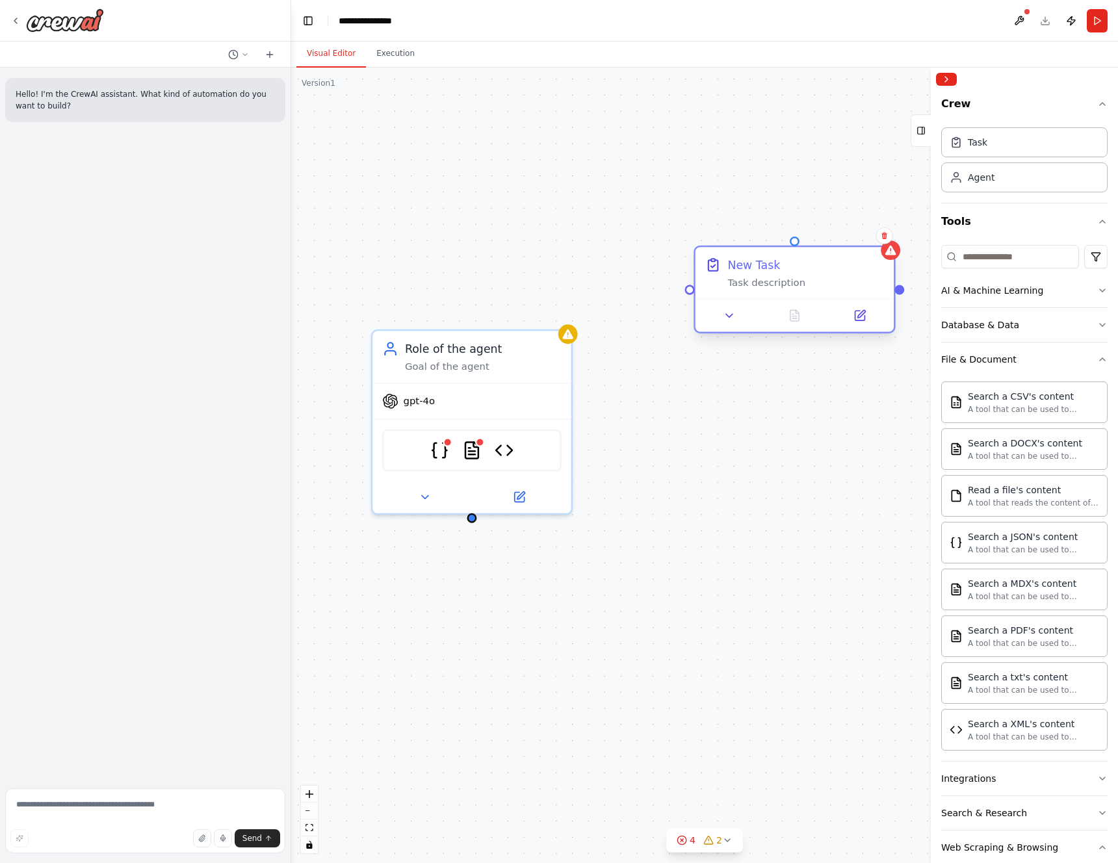
drag, startPoint x: 856, startPoint y: 290, endPoint x: 805, endPoint y: 292, distance: 50.8
click at [805, 292] on div "New Task Task description" at bounding box center [794, 272] width 198 height 51
click at [785, 329] on div at bounding box center [794, 315] width 198 height 33
click at [732, 318] on icon at bounding box center [729, 315] width 13 height 13
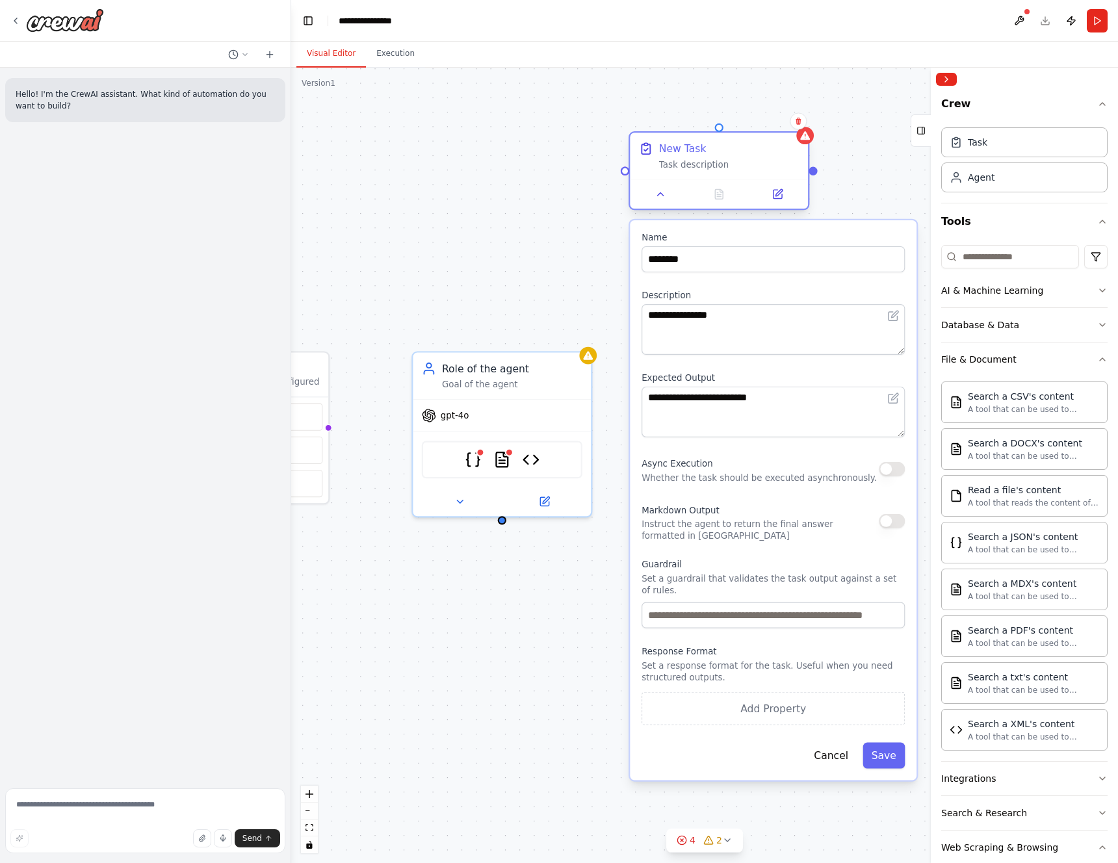
drag, startPoint x: 821, startPoint y: 325, endPoint x: 749, endPoint y: 188, distance: 154.9
click at [749, 188] on div at bounding box center [719, 194] width 166 height 18
click at [549, 416] on div "gpt-4o" at bounding box center [502, 413] width 178 height 32
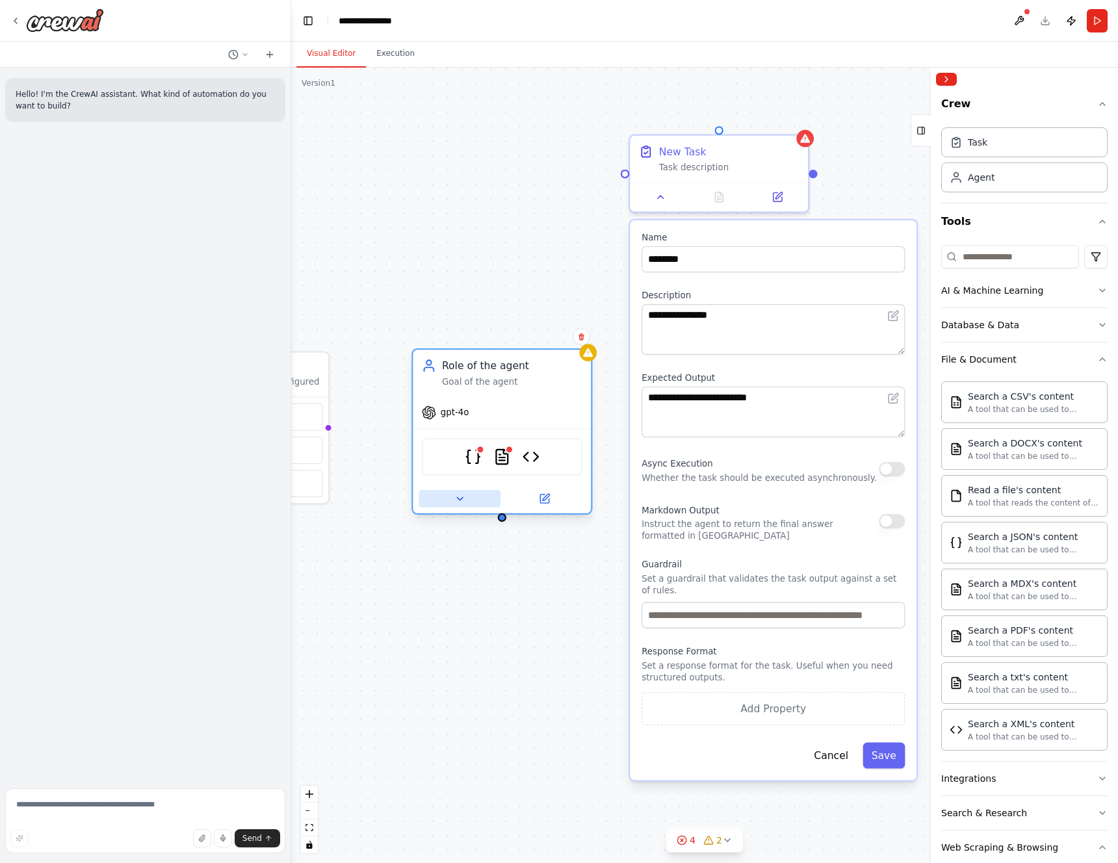
click at [461, 504] on icon at bounding box center [460, 499] width 12 height 12
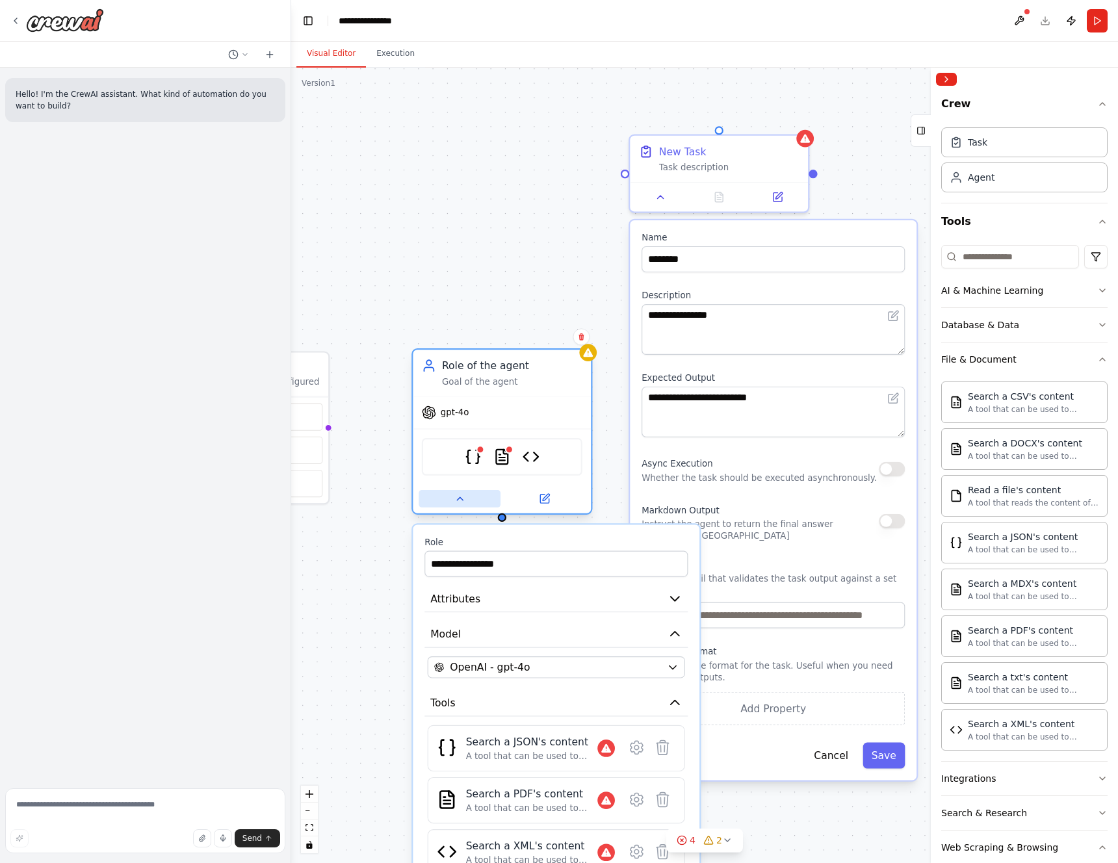
click at [461, 503] on icon at bounding box center [460, 499] width 12 height 12
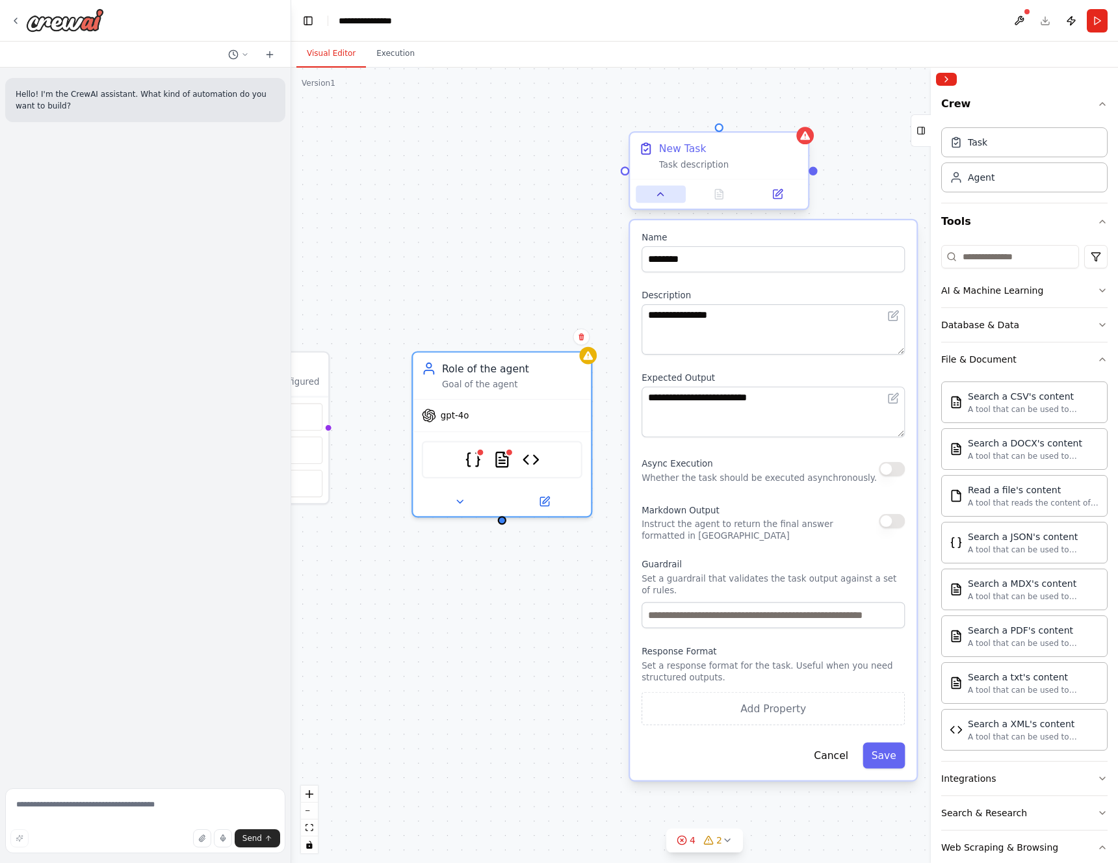
click at [667, 194] on button at bounding box center [660, 194] width 49 height 18
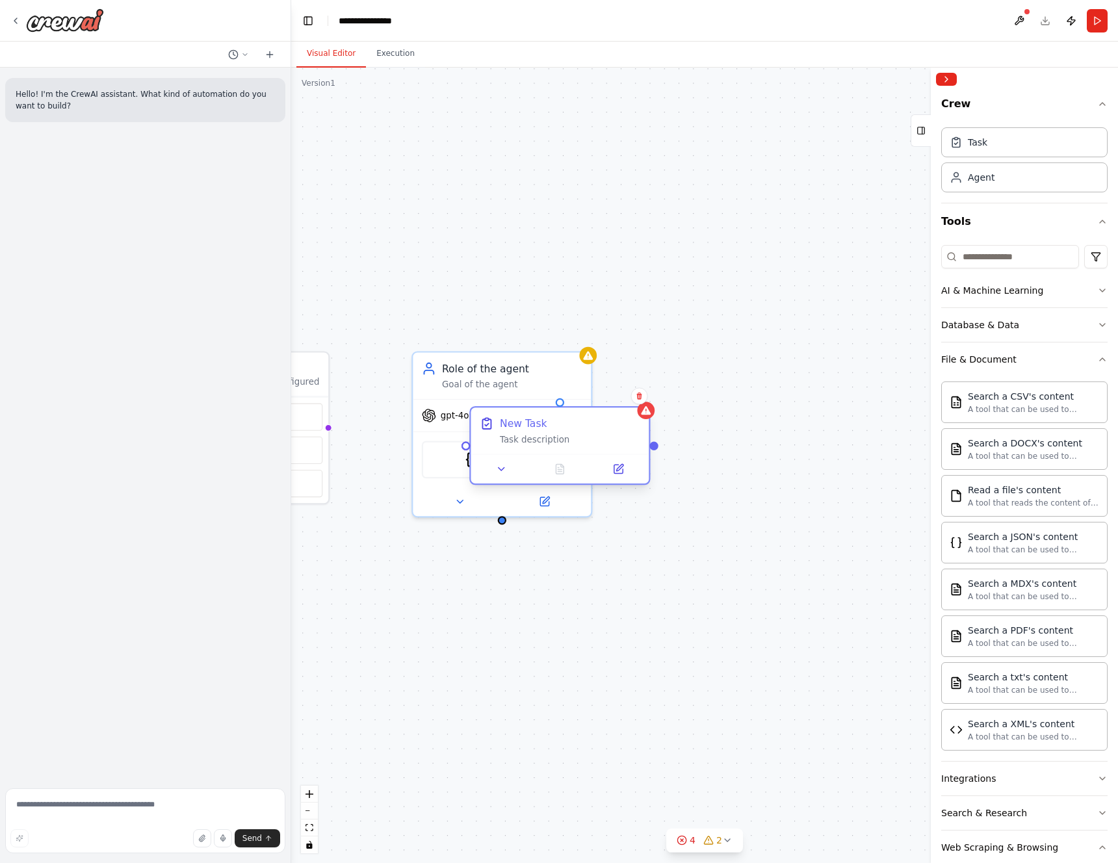
drag, startPoint x: 740, startPoint y: 171, endPoint x: 587, endPoint y: 445, distance: 313.0
click at [587, 445] on div "Task description" at bounding box center [570, 439] width 140 height 12
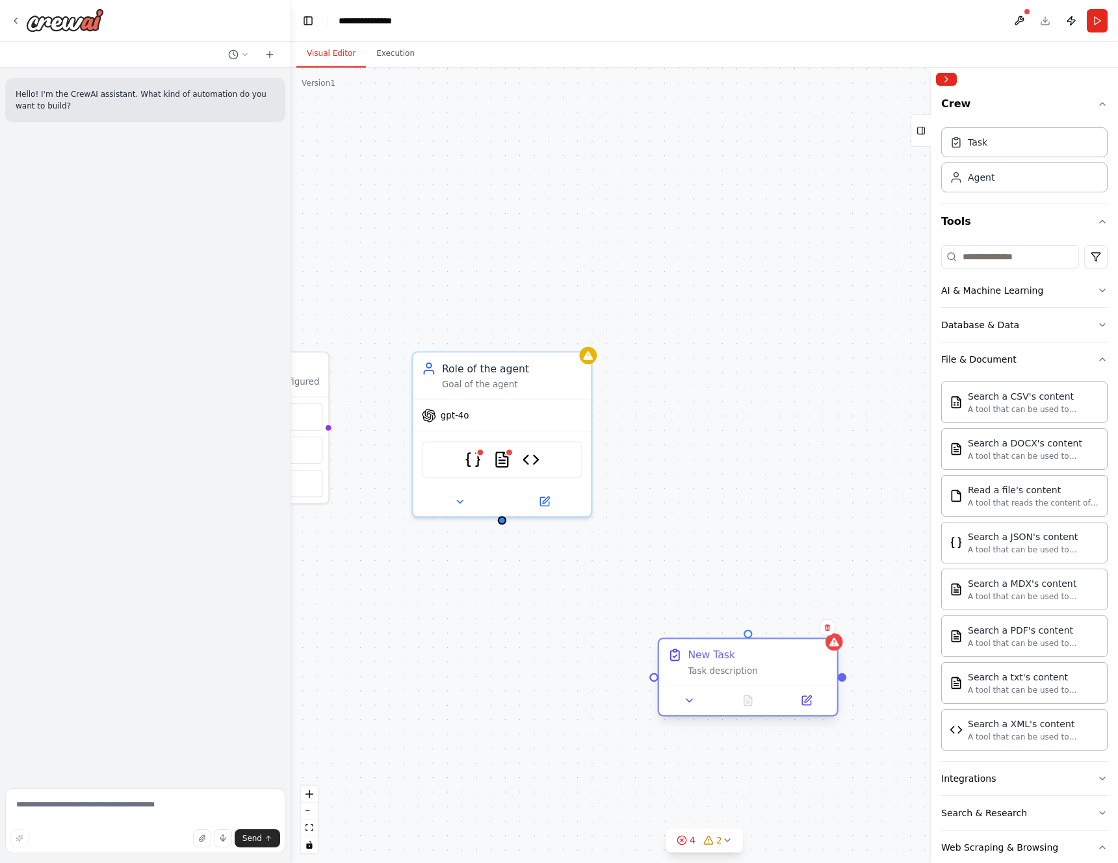
drag, startPoint x: 576, startPoint y: 435, endPoint x: 760, endPoint y: 664, distance: 293.6
click at [760, 664] on div "New Task Task description" at bounding box center [758, 662] width 140 height 29
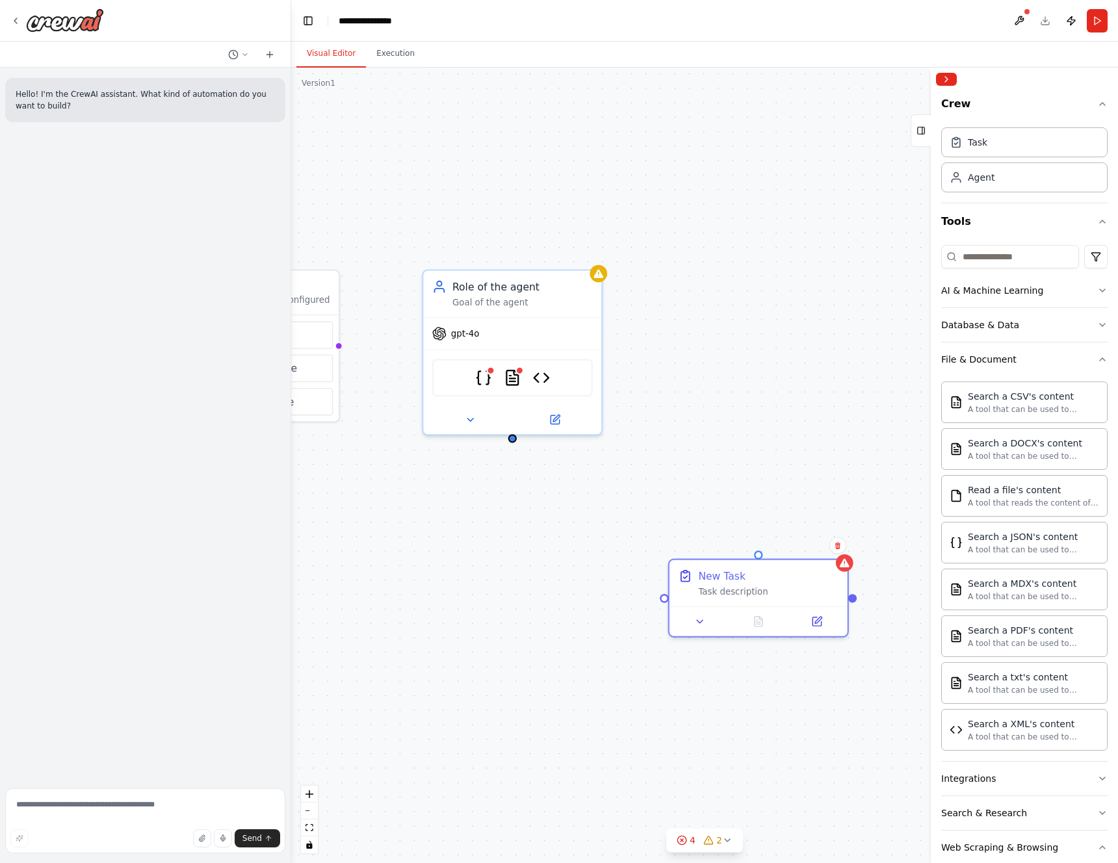
drag, startPoint x: 503, startPoint y: 527, endPoint x: 513, endPoint y: 445, distance: 82.5
click at [513, 445] on div "Triggers No triggers configured Event Schedule Manage Role of the agent Goal of…" at bounding box center [704, 465] width 827 height 795
click at [510, 444] on div "Triggers No triggers configured Event Schedule Manage Role of the agent Goal of…" at bounding box center [704, 465] width 827 height 795
drag, startPoint x: 511, startPoint y: 441, endPoint x: 758, endPoint y: 556, distance: 273.0
click at [758, 556] on div "Triggers No triggers configured Event Schedule Manage Role of the agent Goal of…" at bounding box center [577, 410] width 920 height 885
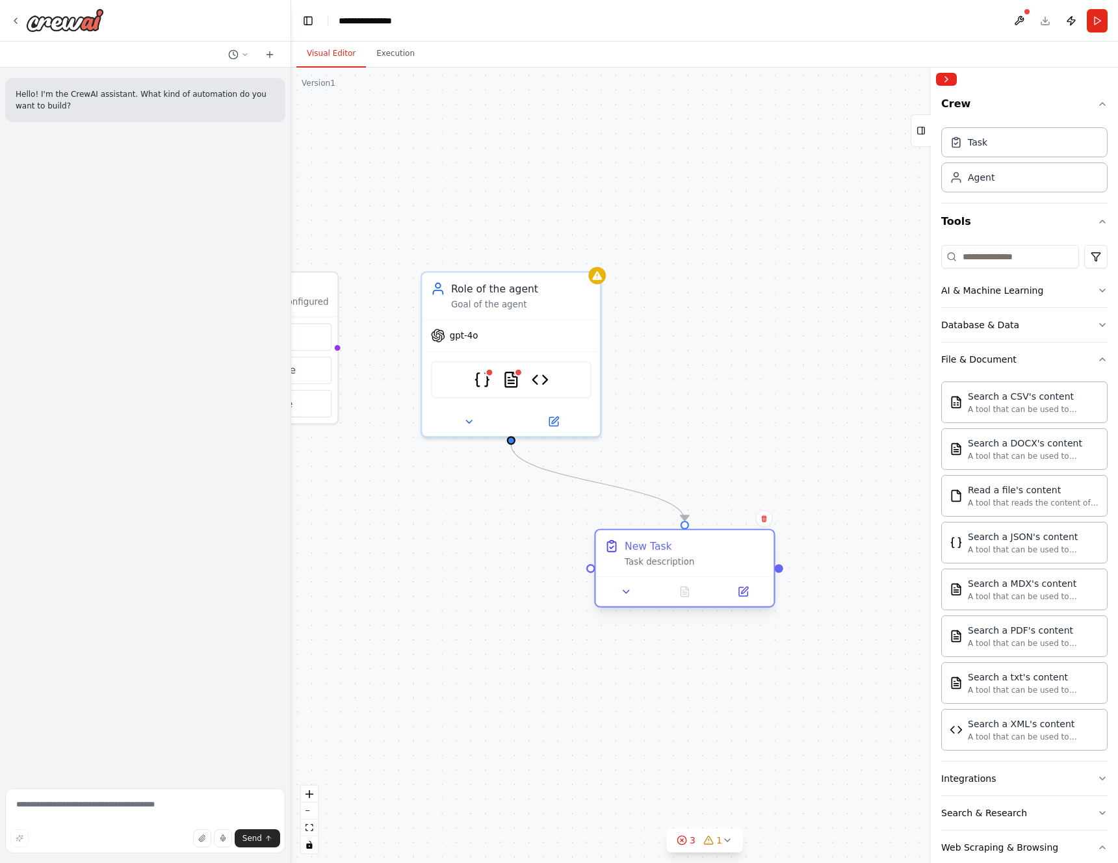
drag, startPoint x: 801, startPoint y: 514, endPoint x: 701, endPoint y: 557, distance: 109.5
click at [711, 556] on div "New Task Task description" at bounding box center [695, 553] width 140 height 29
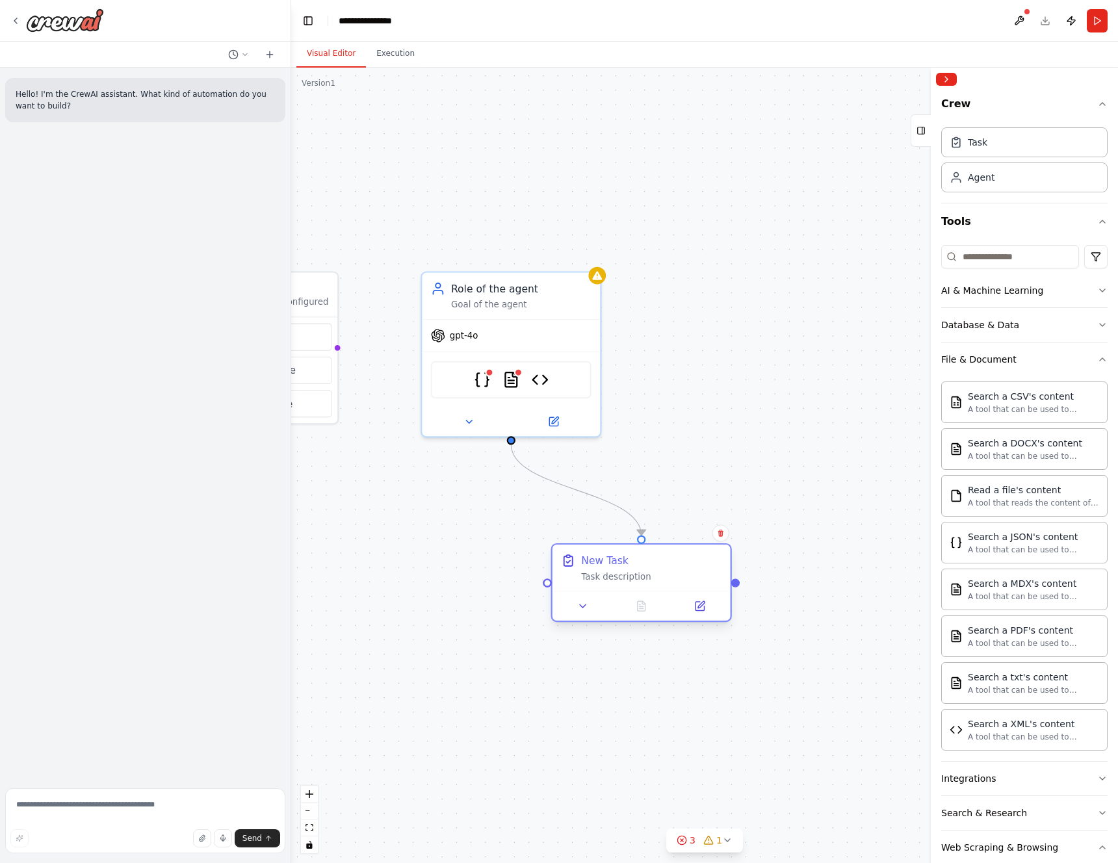
drag, startPoint x: 716, startPoint y: 550, endPoint x: 676, endPoint y: 561, distance: 41.6
click at [676, 561] on div "New Task" at bounding box center [651, 560] width 140 height 14
click at [630, 569] on div "New Task Task description" at bounding box center [651, 567] width 140 height 29
drag, startPoint x: 578, startPoint y: 613, endPoint x: 582, endPoint y: 607, distance: 7.4
click at [578, 613] on button at bounding box center [582, 606] width 49 height 18
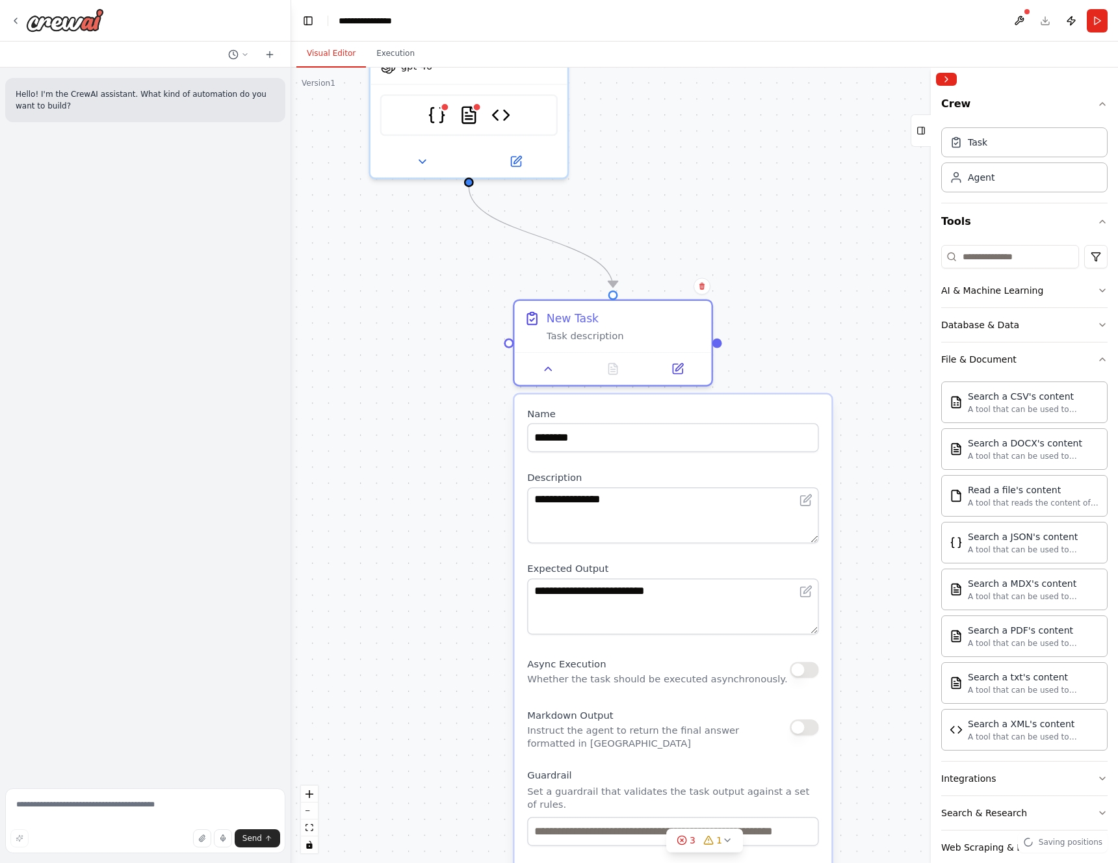
drag, startPoint x: 810, startPoint y: 387, endPoint x: 801, endPoint y: 337, distance: 51.5
click at [801, 337] on div ".deletable-edge-delete-btn { width: 20px; height: 20px; border: 0px solid #ffff…" at bounding box center [704, 465] width 827 height 795
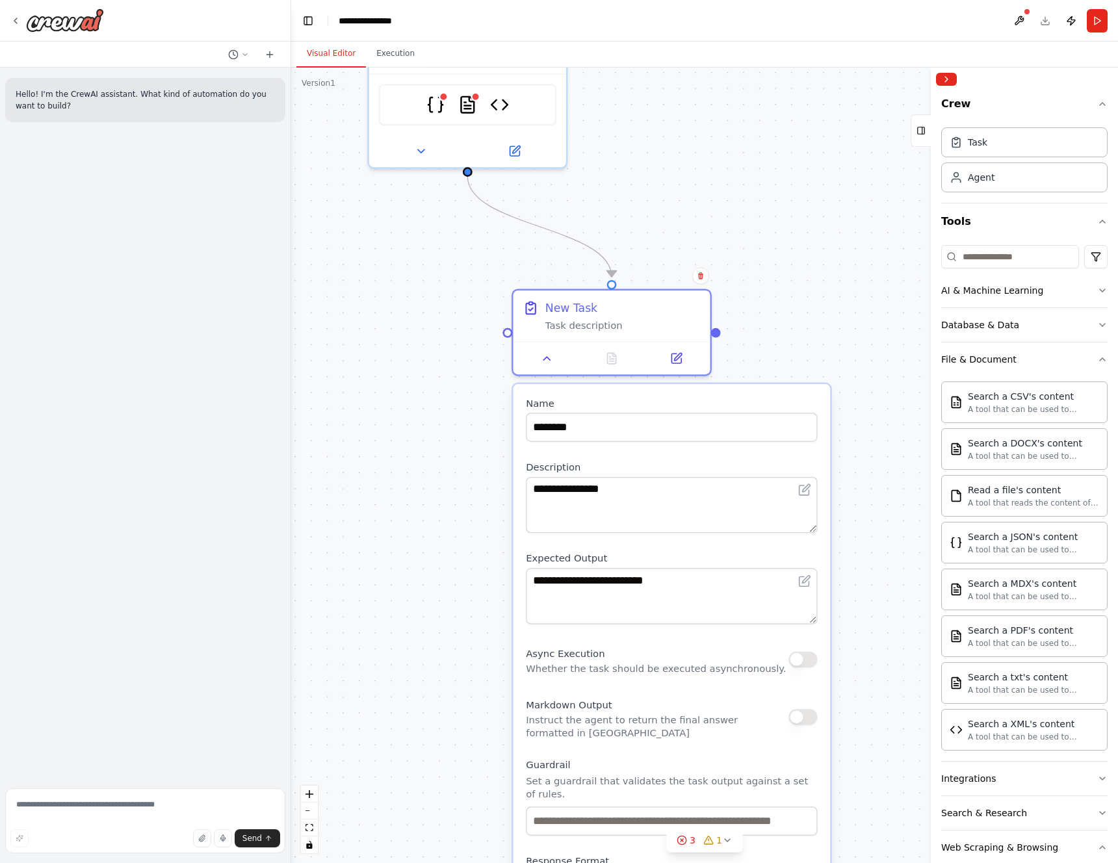
click at [873, 263] on div ".deletable-edge-delete-btn { width: 20px; height: 20px; border: 0px solid #ffff…" at bounding box center [704, 465] width 827 height 795
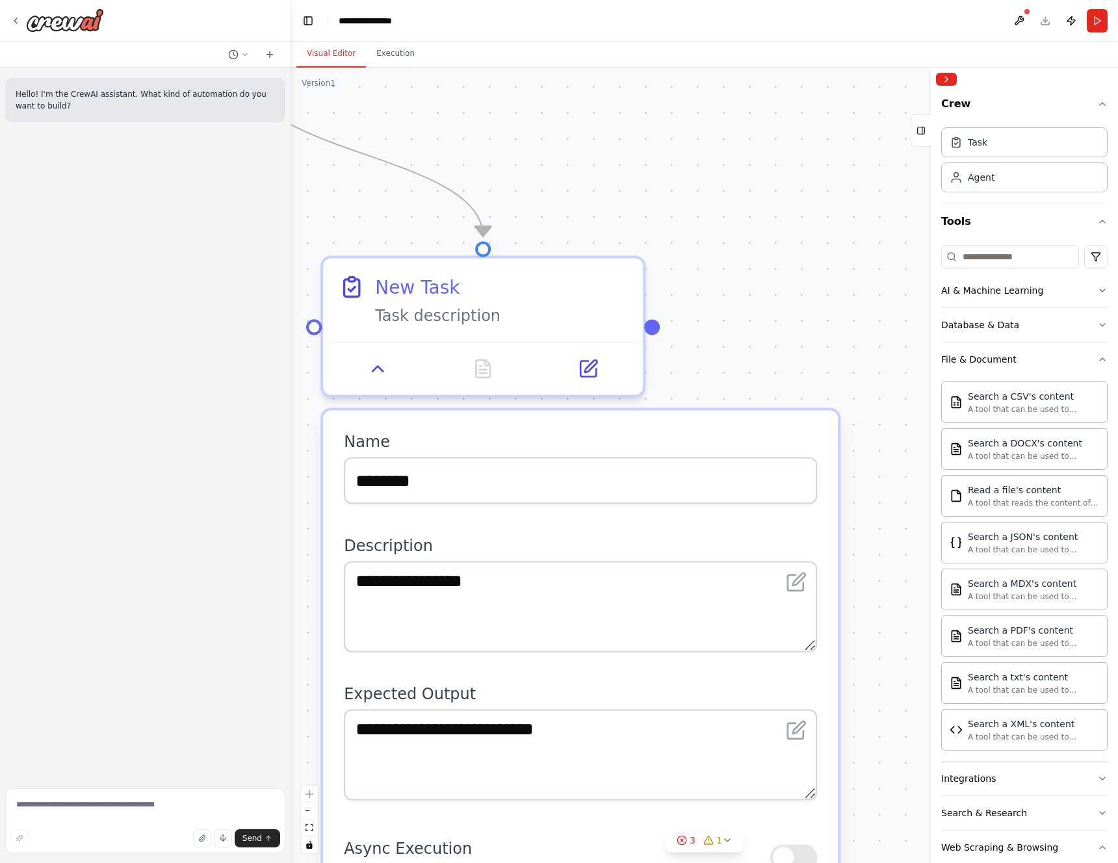
click at [1043, 23] on header "**********" at bounding box center [704, 21] width 827 height 42
click at [1021, 22] on button at bounding box center [1019, 20] width 21 height 23
click at [1016, 31] on button at bounding box center [1019, 20] width 21 height 23
click at [1044, 21] on header "**********" at bounding box center [704, 21] width 827 height 42
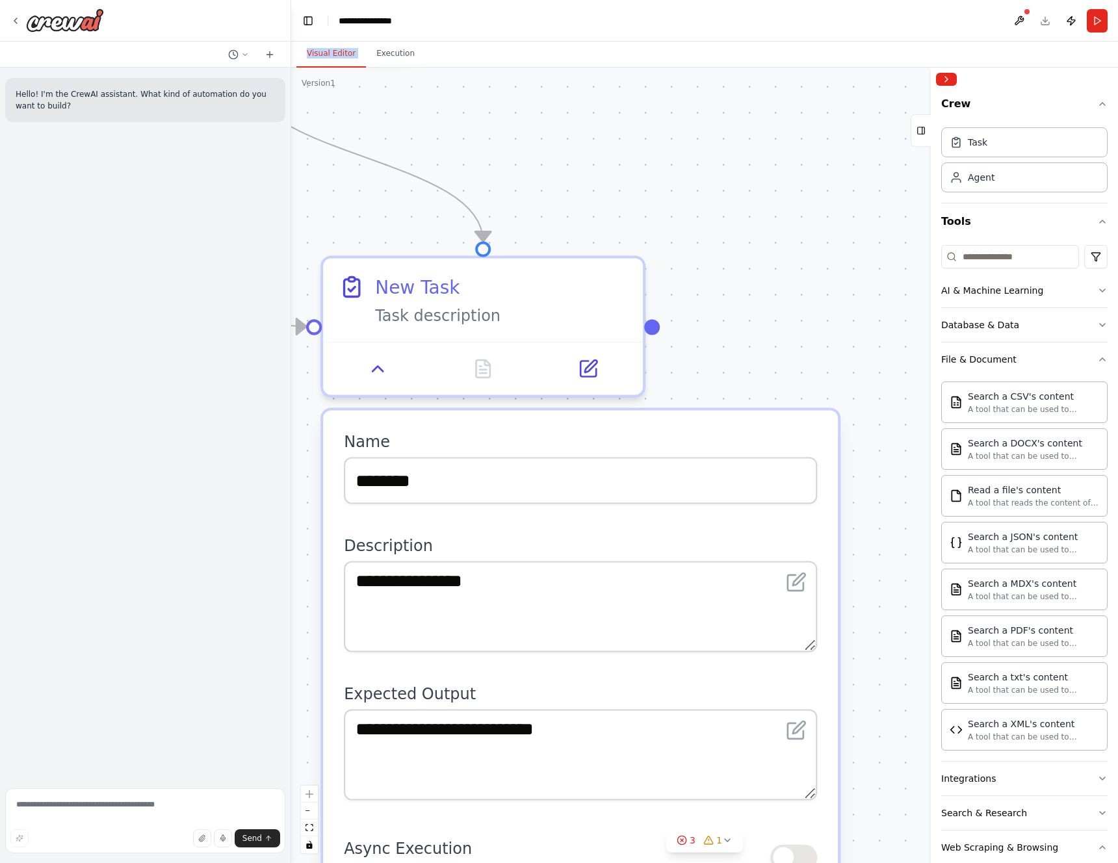
click at [1044, 21] on header "**********" at bounding box center [704, 21] width 827 height 42
click at [1048, 16] on header "**********" at bounding box center [704, 21] width 827 height 42
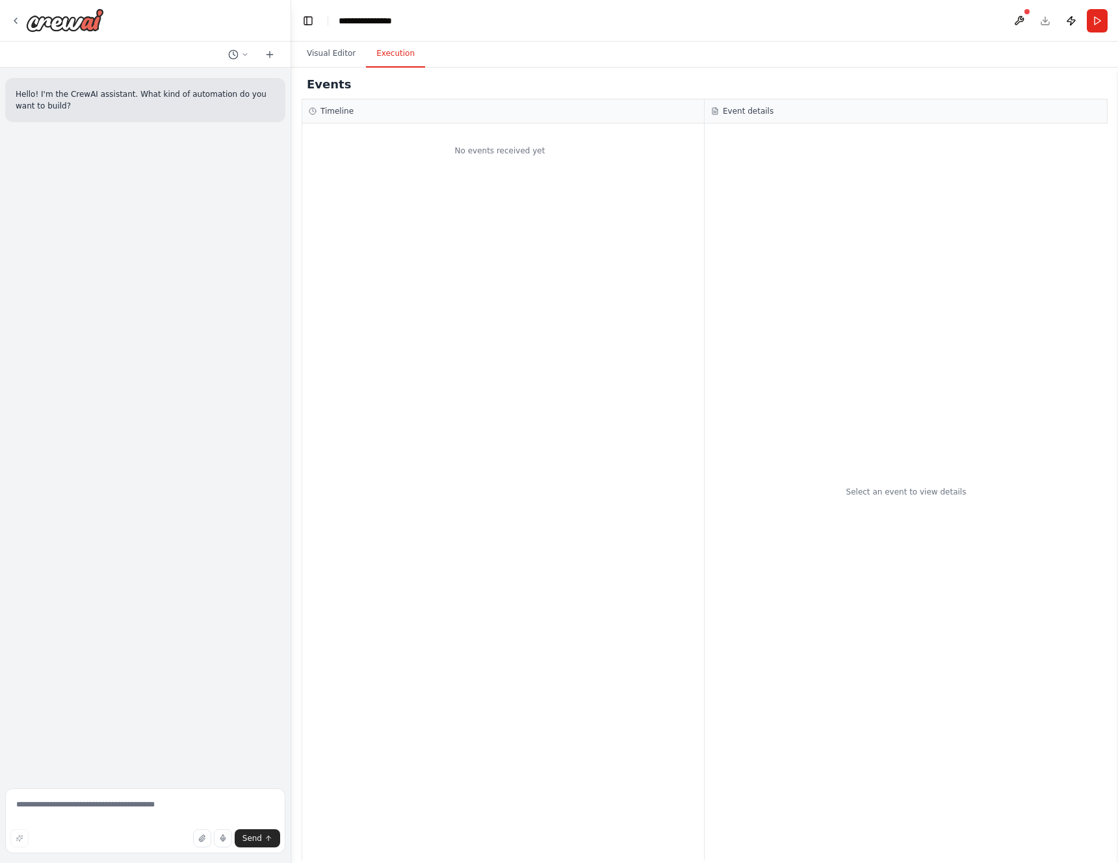
click at [381, 55] on button "Execution" at bounding box center [395, 53] width 59 height 27
click at [341, 53] on button "Visual Editor" at bounding box center [331, 53] width 70 height 27
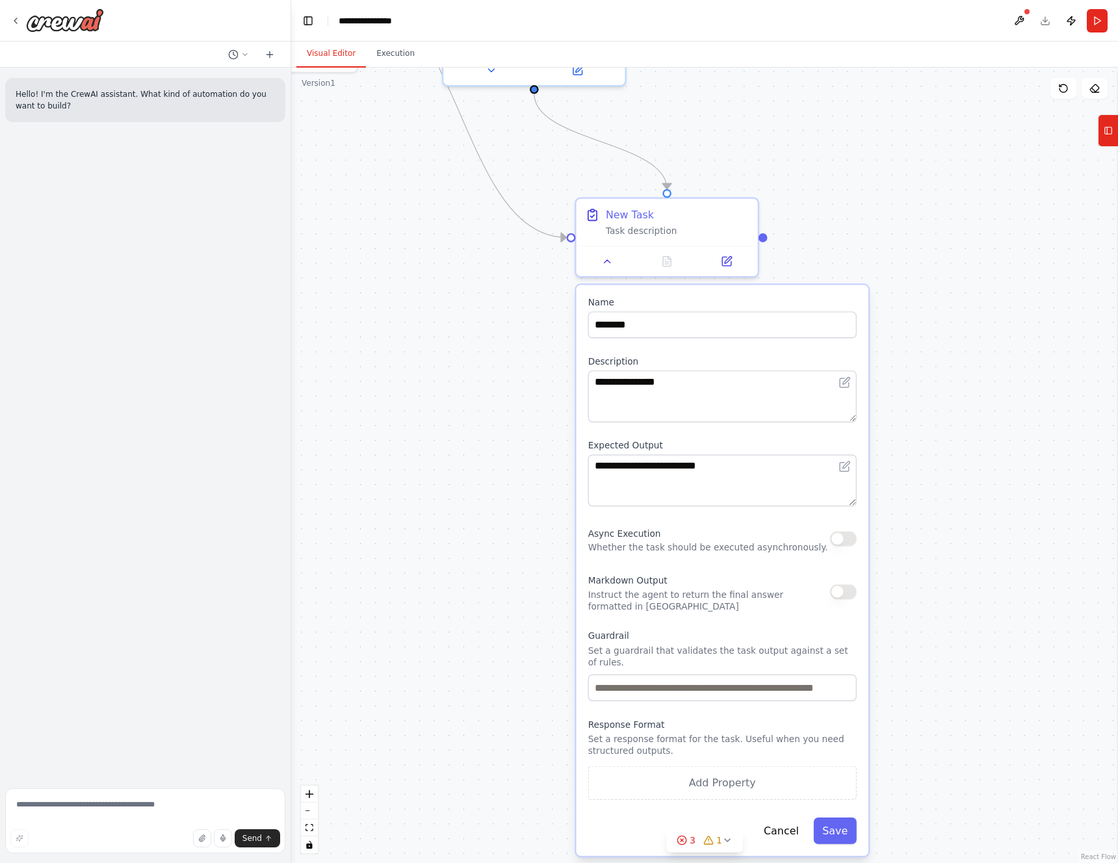
drag, startPoint x: 814, startPoint y: 410, endPoint x: 914, endPoint y: 343, distance: 120.9
click at [914, 343] on div ".deletable-edge-delete-btn { width: 20px; height: 20px; border: 0px solid #ffff…" at bounding box center [704, 465] width 827 height 795
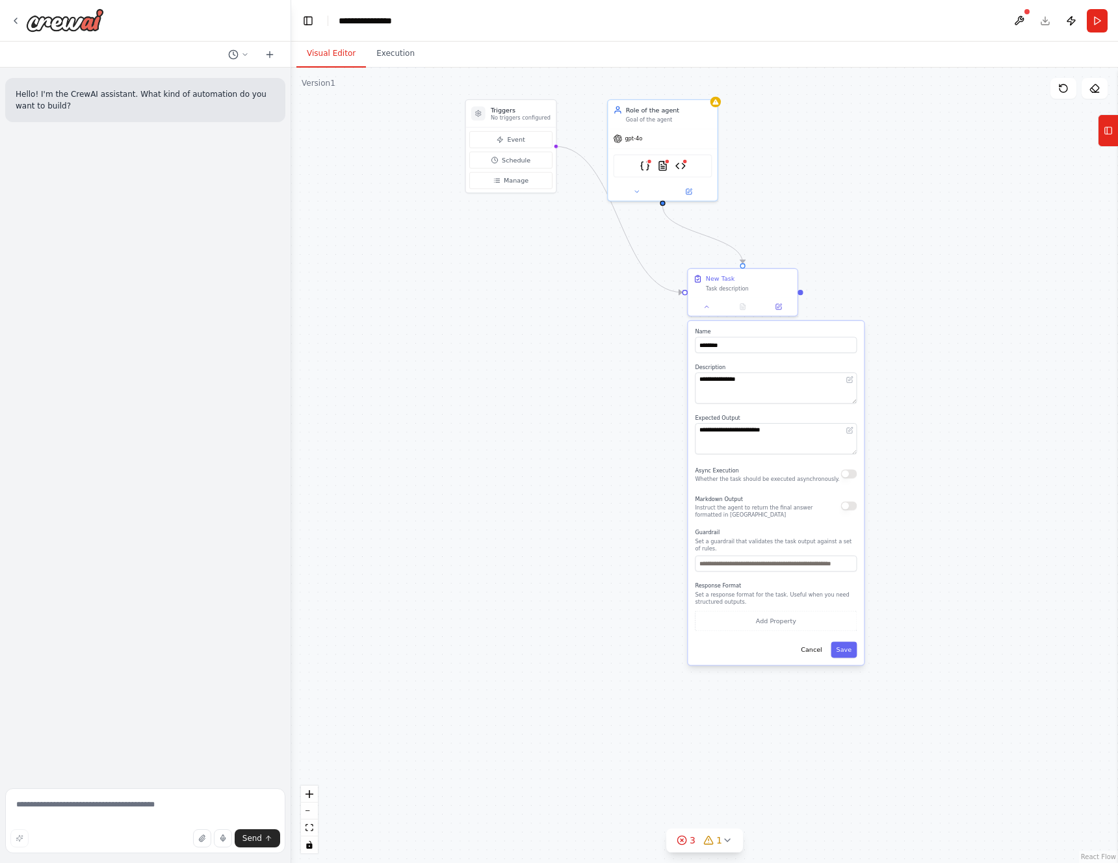
drag, startPoint x: 599, startPoint y: 237, endPoint x: 577, endPoint y: 328, distance: 93.5
click at [577, 328] on div ".deletable-edge-delete-btn { width: 20px; height: 20px; border: 0px solid #ffff…" at bounding box center [704, 465] width 827 height 795
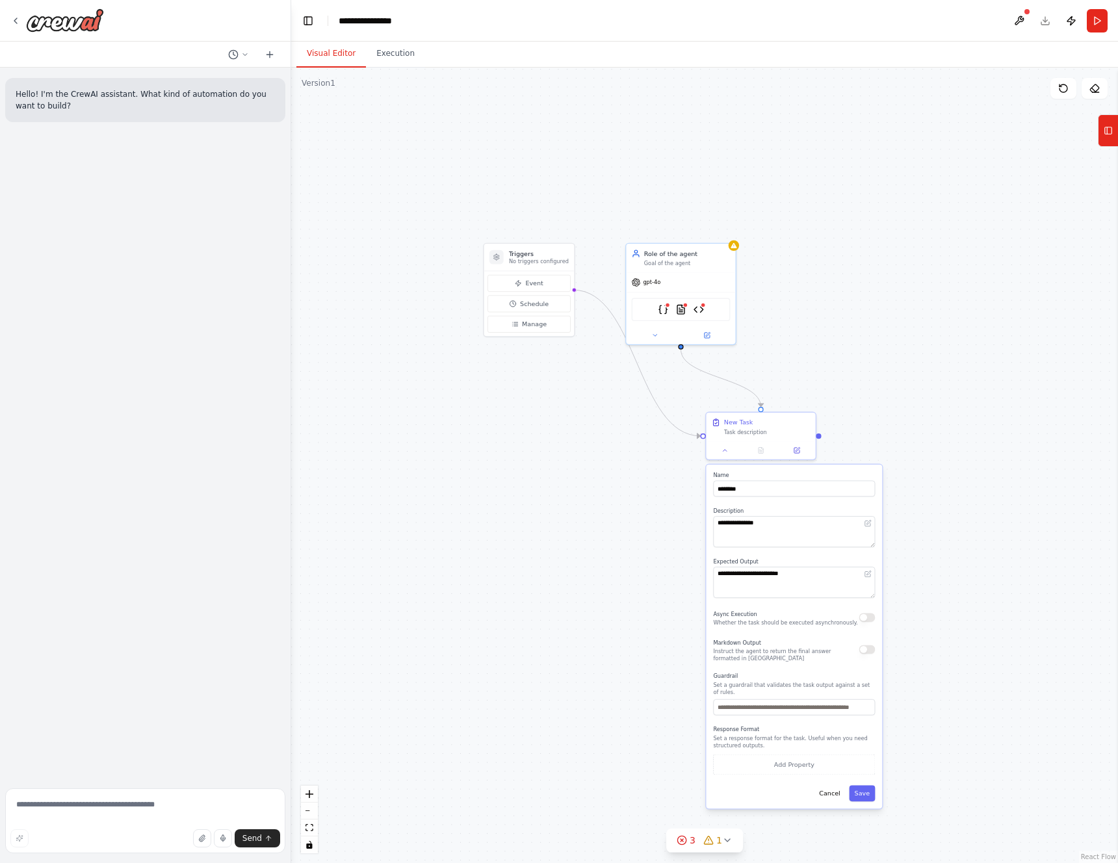
drag, startPoint x: 416, startPoint y: 107, endPoint x: 454, endPoint y: 152, distance: 58.6
click at [454, 152] on div ".deletable-edge-delete-btn { width: 20px; height: 20px; border: 0px solid #ffff…" at bounding box center [704, 465] width 827 height 795
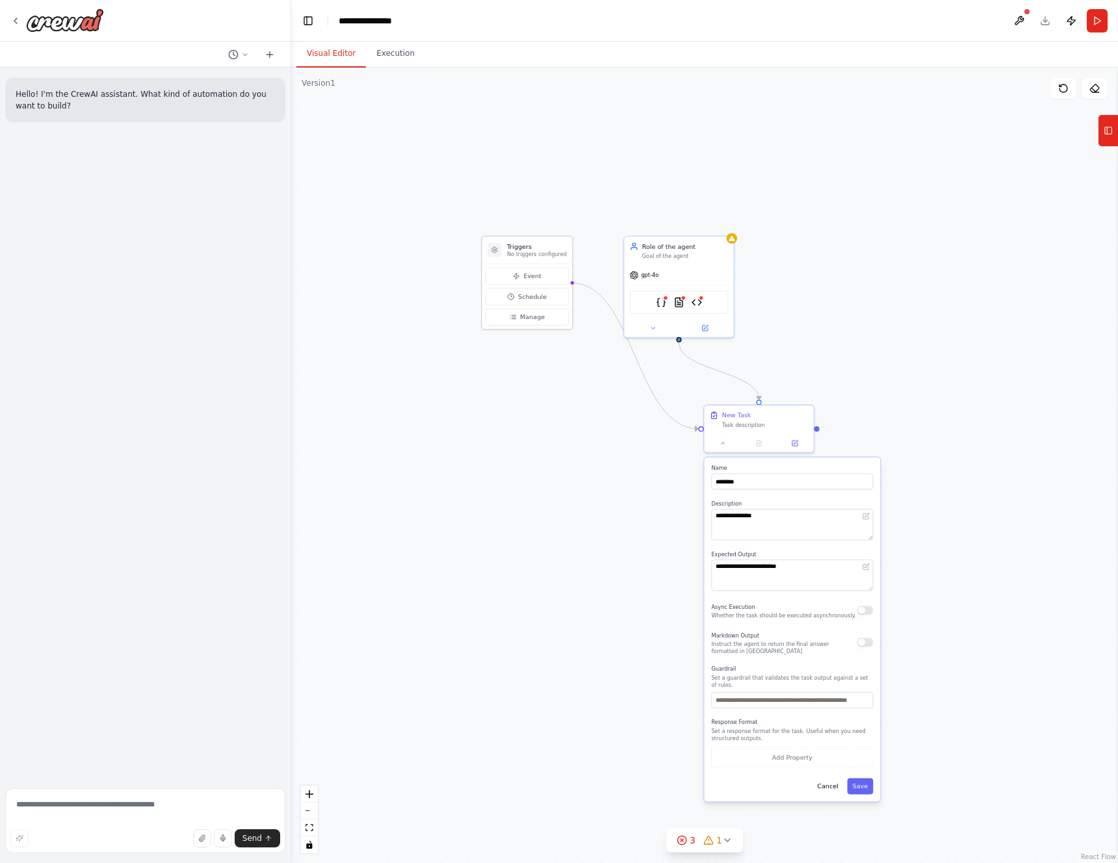
click at [554, 248] on h3 "Triggers" at bounding box center [537, 246] width 60 height 9
click at [544, 277] on button "Event" at bounding box center [526, 276] width 83 height 17
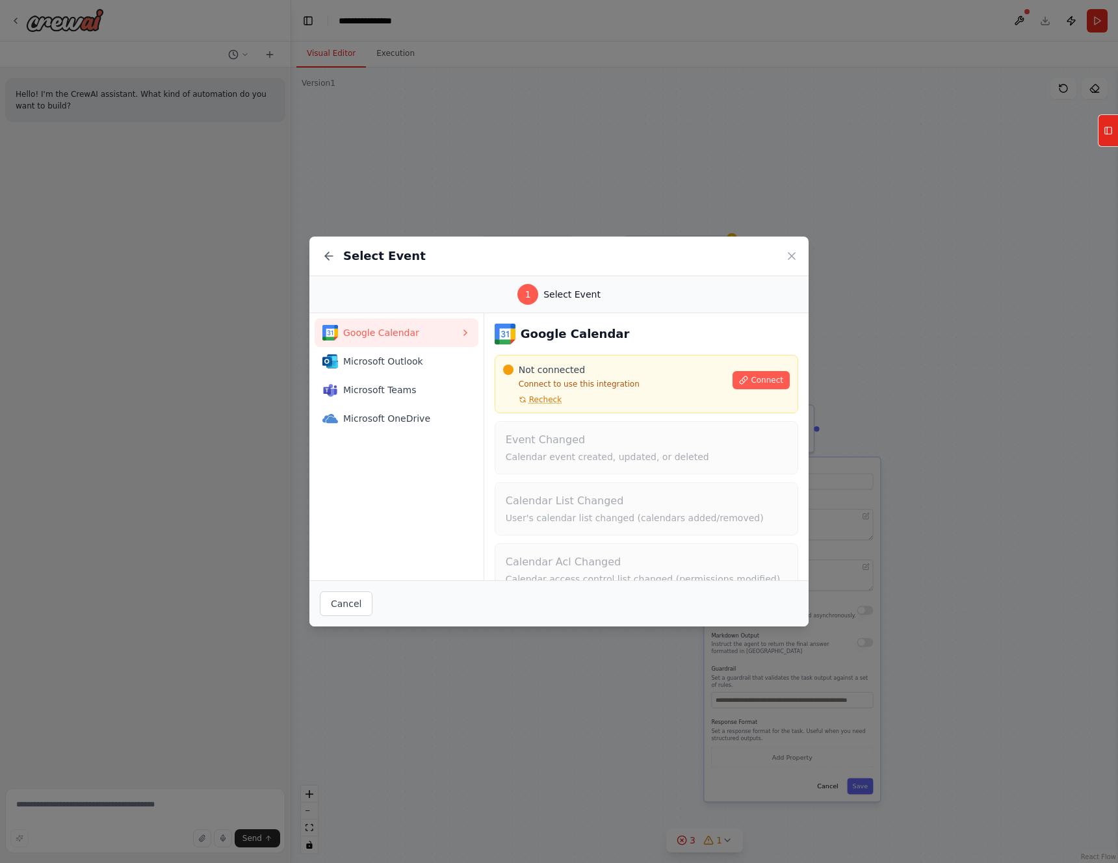
click at [784, 245] on div "Select Event" at bounding box center [558, 257] width 499 height 40
click at [787, 251] on icon at bounding box center [791, 256] width 13 height 13
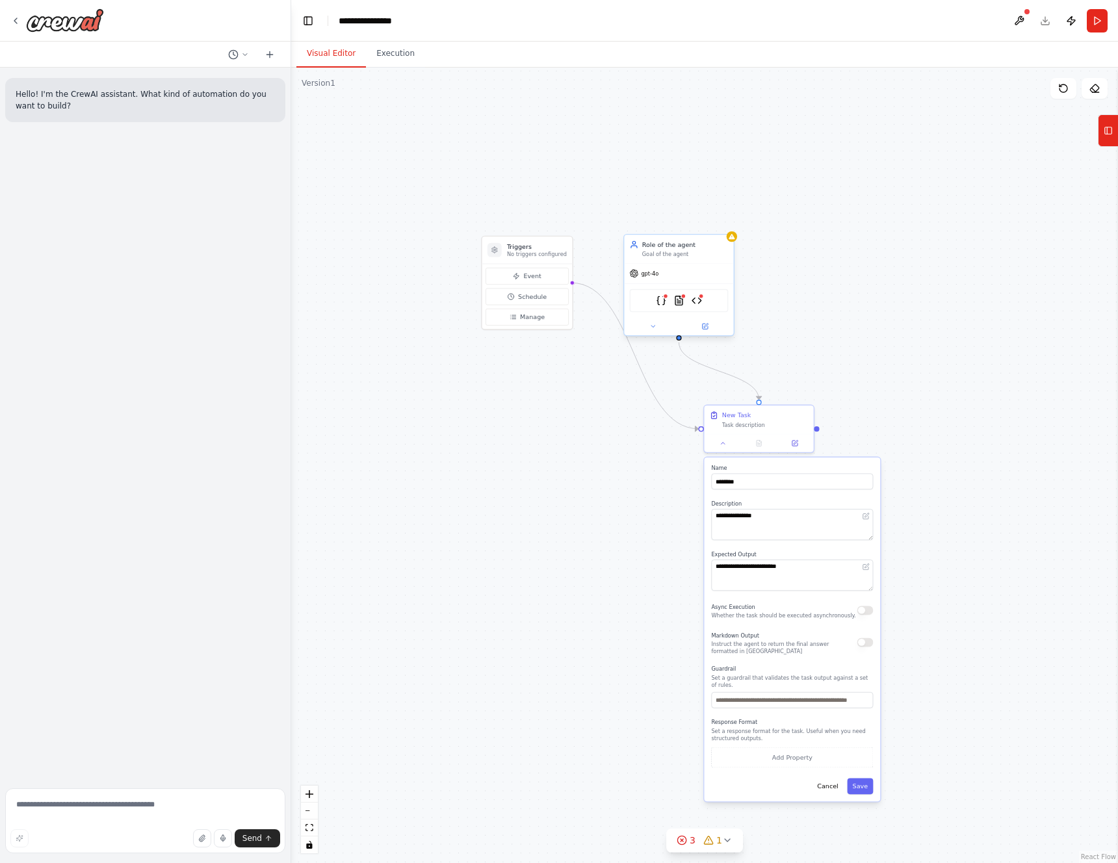
click at [671, 266] on div "gpt-4o" at bounding box center [678, 273] width 109 height 19
click at [692, 265] on div "gpt-4o" at bounding box center [678, 273] width 109 height 19
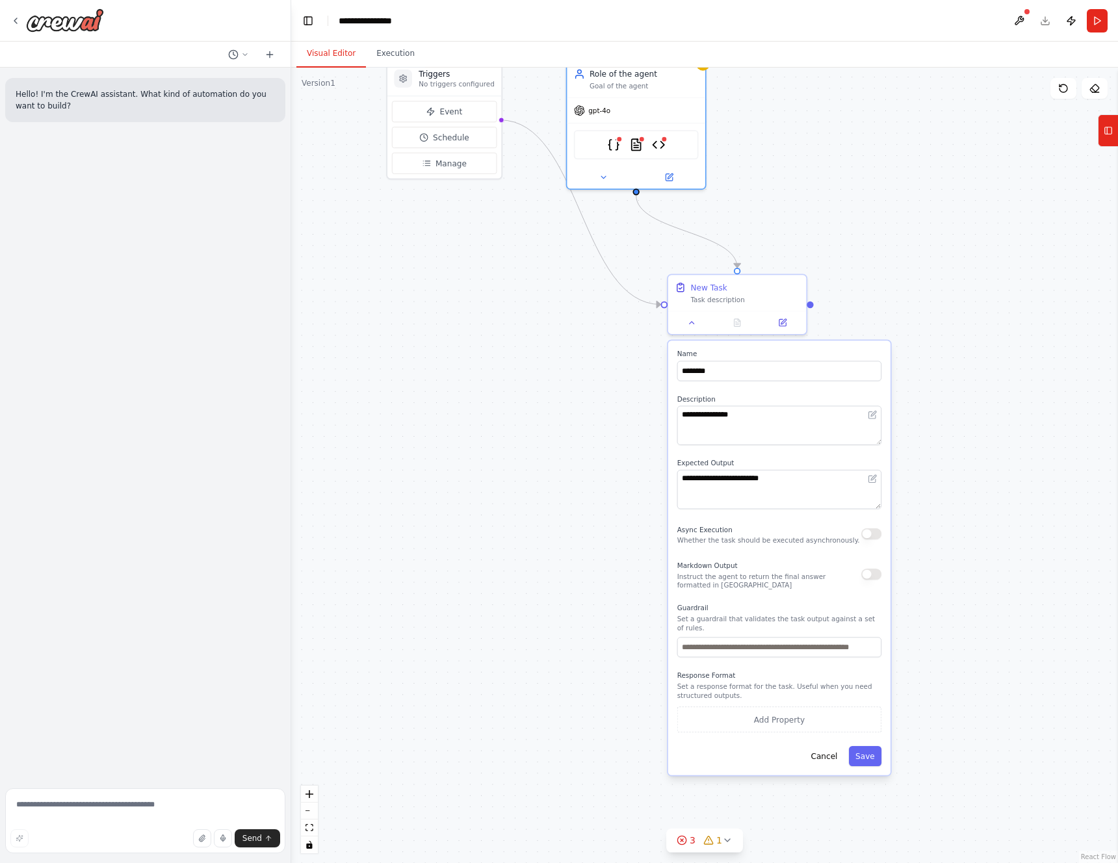
drag, startPoint x: 606, startPoint y: 482, endPoint x: 576, endPoint y: 420, distance: 69.2
click at [576, 420] on div ".deletable-edge-delete-btn { width: 20px; height: 20px; border: 0px solid #ffff…" at bounding box center [704, 465] width 827 height 795
click at [827, 758] on button "Cancel" at bounding box center [824, 756] width 40 height 20
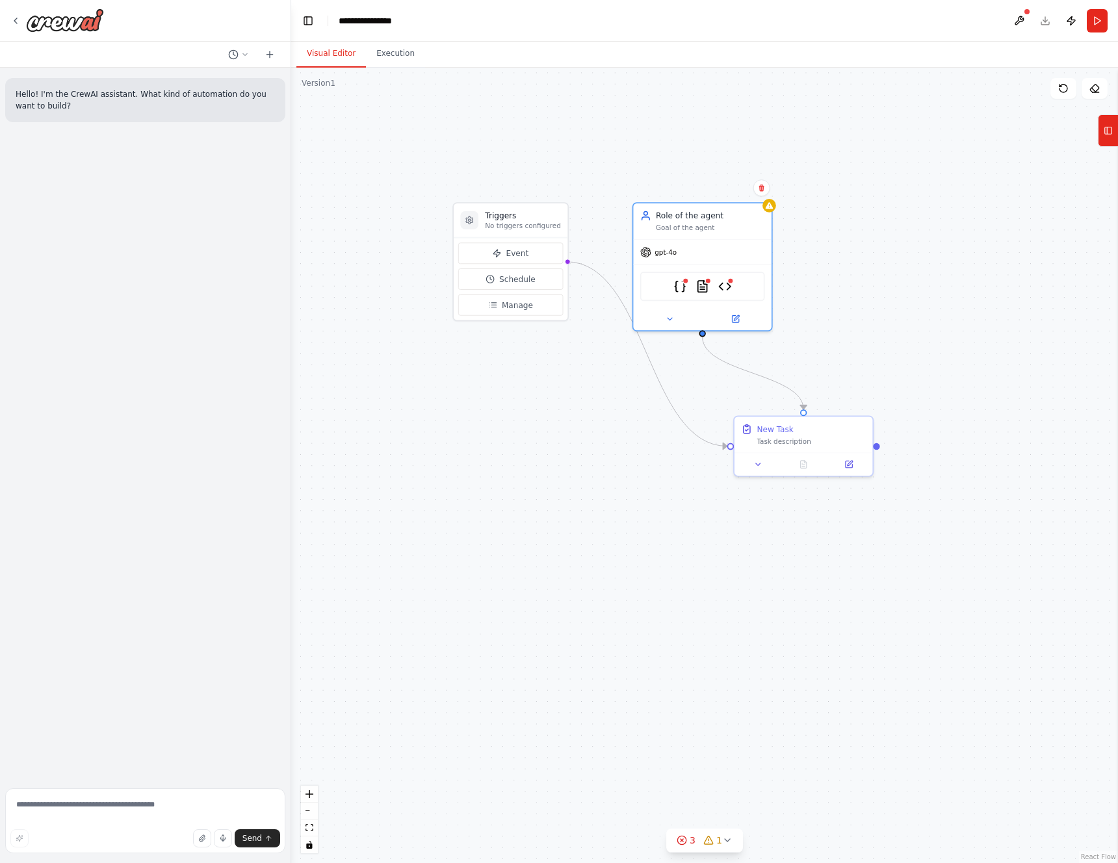
drag, startPoint x: 680, startPoint y: 519, endPoint x: 747, endPoint y: 661, distance: 156.4
click at [747, 661] on div ".deletable-edge-delete-btn { width: 20px; height: 20px; border: 0px solid #ffff…" at bounding box center [704, 465] width 827 height 795
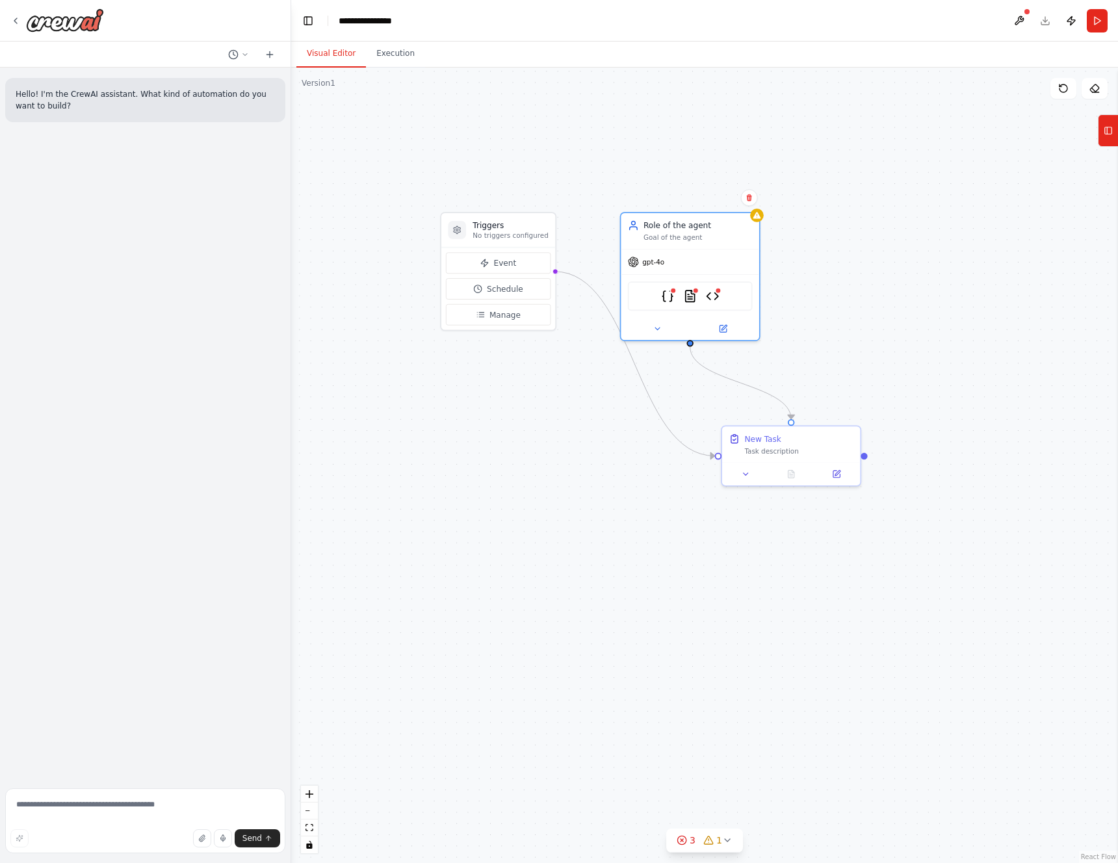
drag, startPoint x: 859, startPoint y: 633, endPoint x: 786, endPoint y: 702, distance: 100.7
click at [786, 702] on div ".deletable-edge-delete-btn { width: 20px; height: 20px; border: 0px solid #ffff…" at bounding box center [704, 465] width 827 height 795
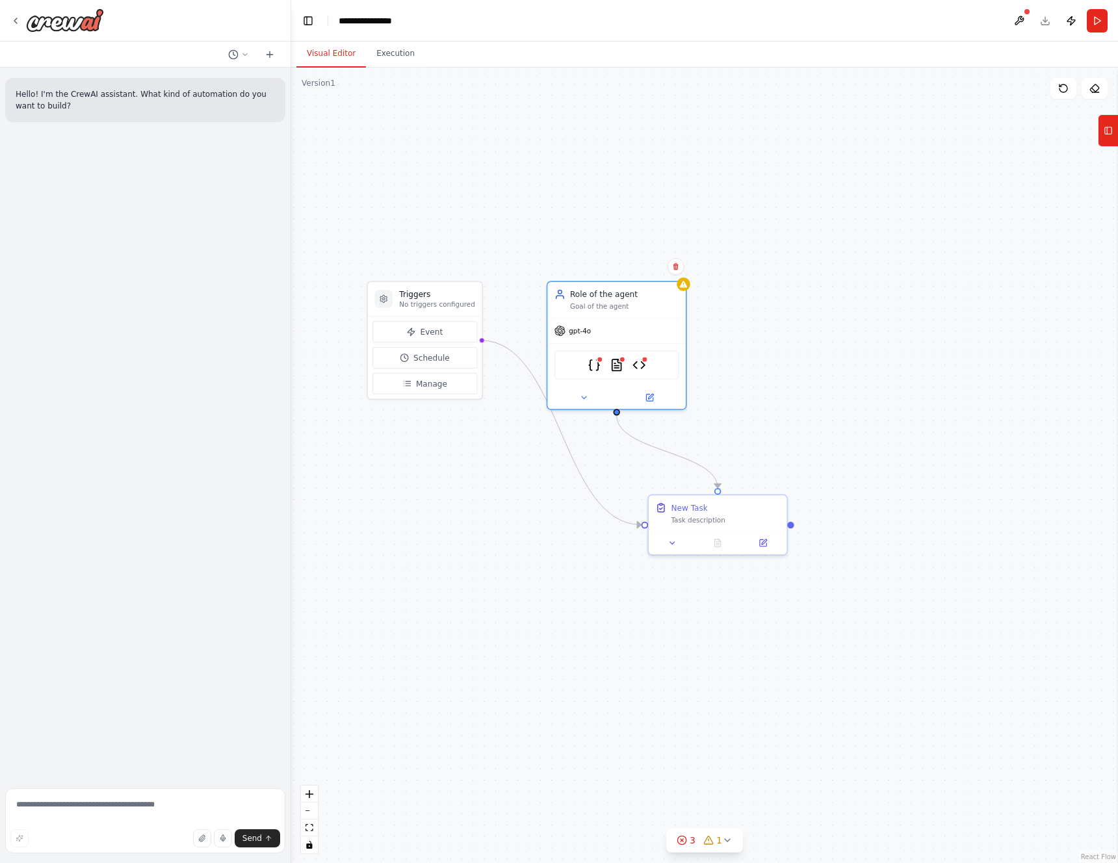
click at [1051, 13] on header "**********" at bounding box center [704, 21] width 827 height 42
click at [584, 336] on div "gpt-4o" at bounding box center [616, 328] width 138 height 25
click at [673, 265] on icon at bounding box center [677, 267] width 8 height 8
click at [682, 272] on div "Confirm" at bounding box center [676, 266] width 17 height 17
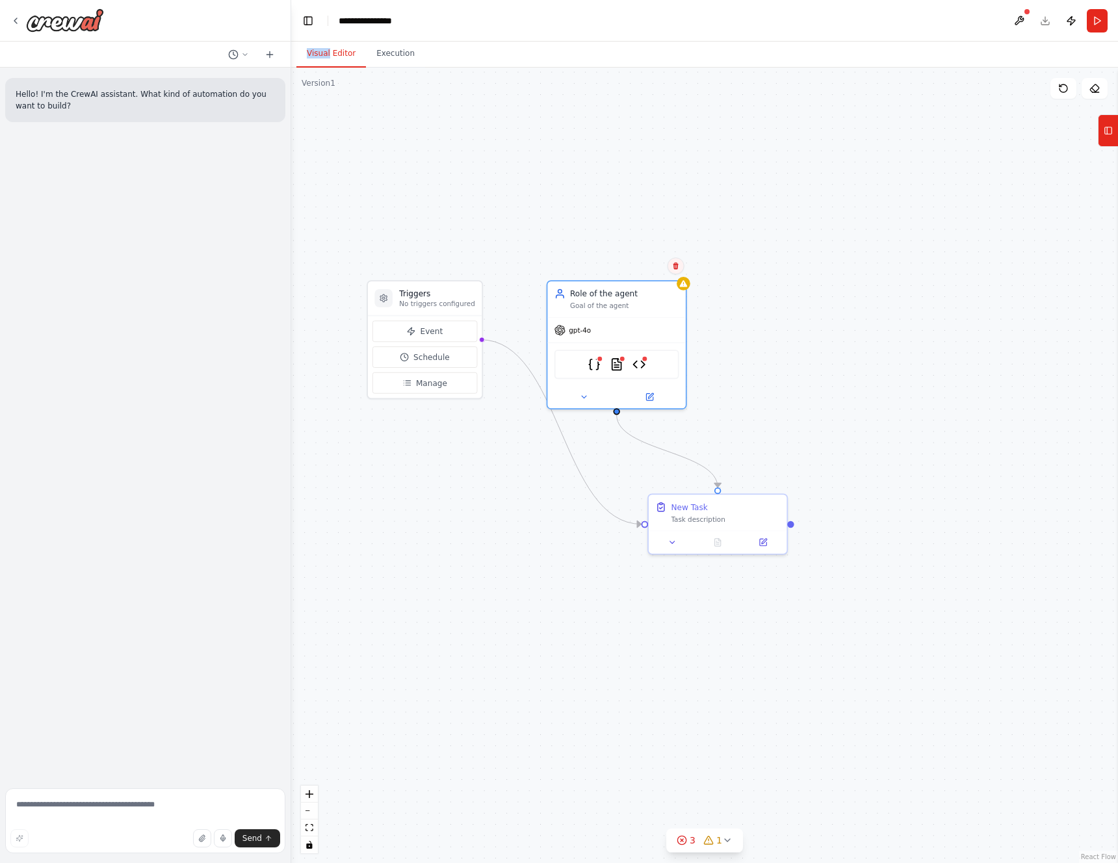
click at [672, 266] on icon at bounding box center [676, 266] width 8 height 8
click at [677, 268] on icon at bounding box center [675, 266] width 5 height 7
click at [666, 268] on div "Confirm" at bounding box center [676, 266] width 22 height 22
click at [674, 266] on icon at bounding box center [675, 266] width 5 height 7
click at [639, 266] on button "Confirm" at bounding box center [638, 266] width 46 height 16
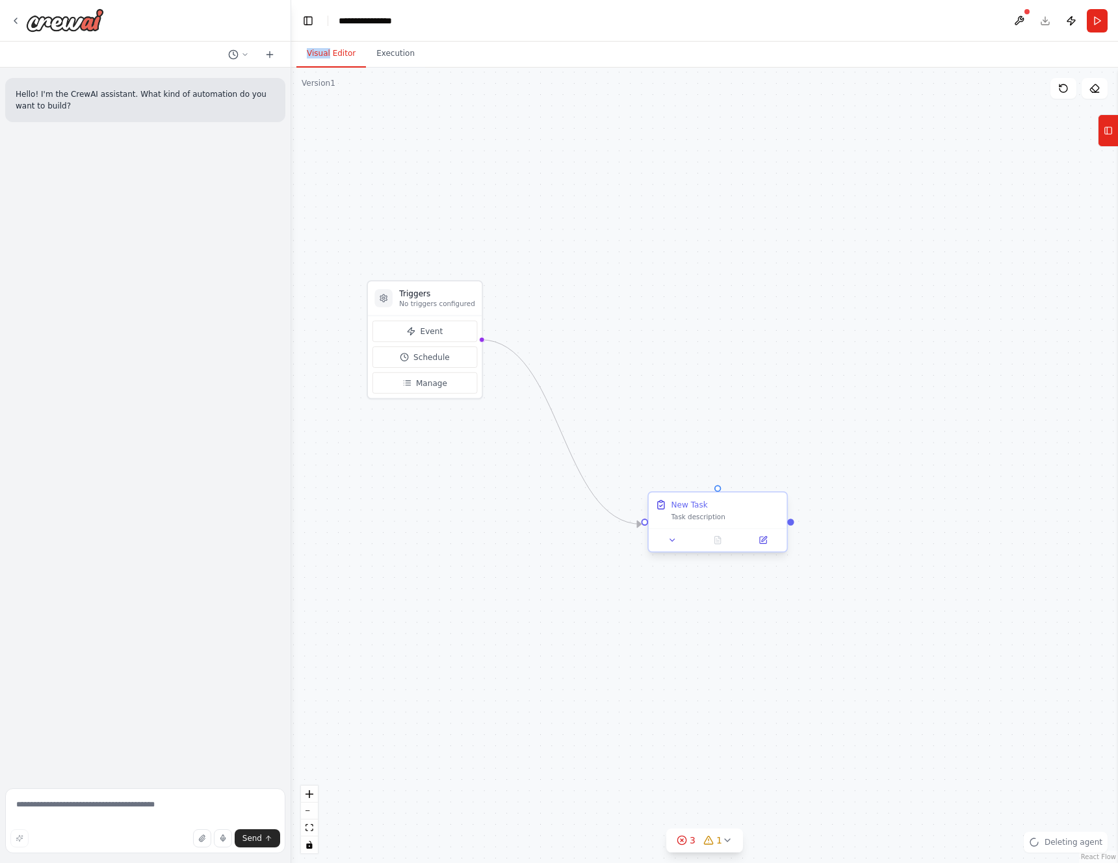
click at [758, 507] on div "New Task" at bounding box center [725, 504] width 109 height 11
click at [773, 484] on icon at bounding box center [777, 480] width 8 height 8
click at [740, 476] on button "Confirm" at bounding box center [740, 480] width 46 height 16
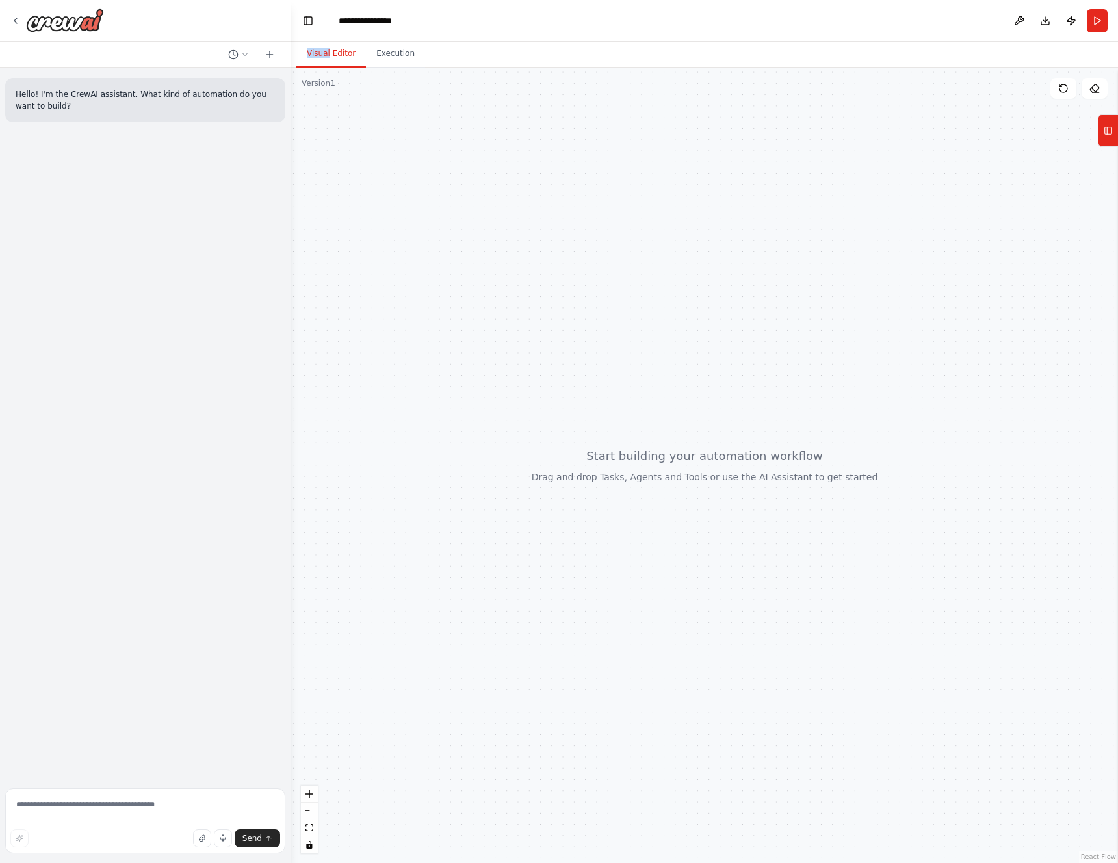
click at [816, 321] on div at bounding box center [704, 465] width 827 height 795
drag, startPoint x: 728, startPoint y: 322, endPoint x: 736, endPoint y: 322, distance: 8.5
click at [736, 322] on div at bounding box center [704, 465] width 827 height 795
click at [1053, 21] on button "Download" at bounding box center [1045, 20] width 21 height 23
click at [819, 274] on div at bounding box center [704, 465] width 827 height 795
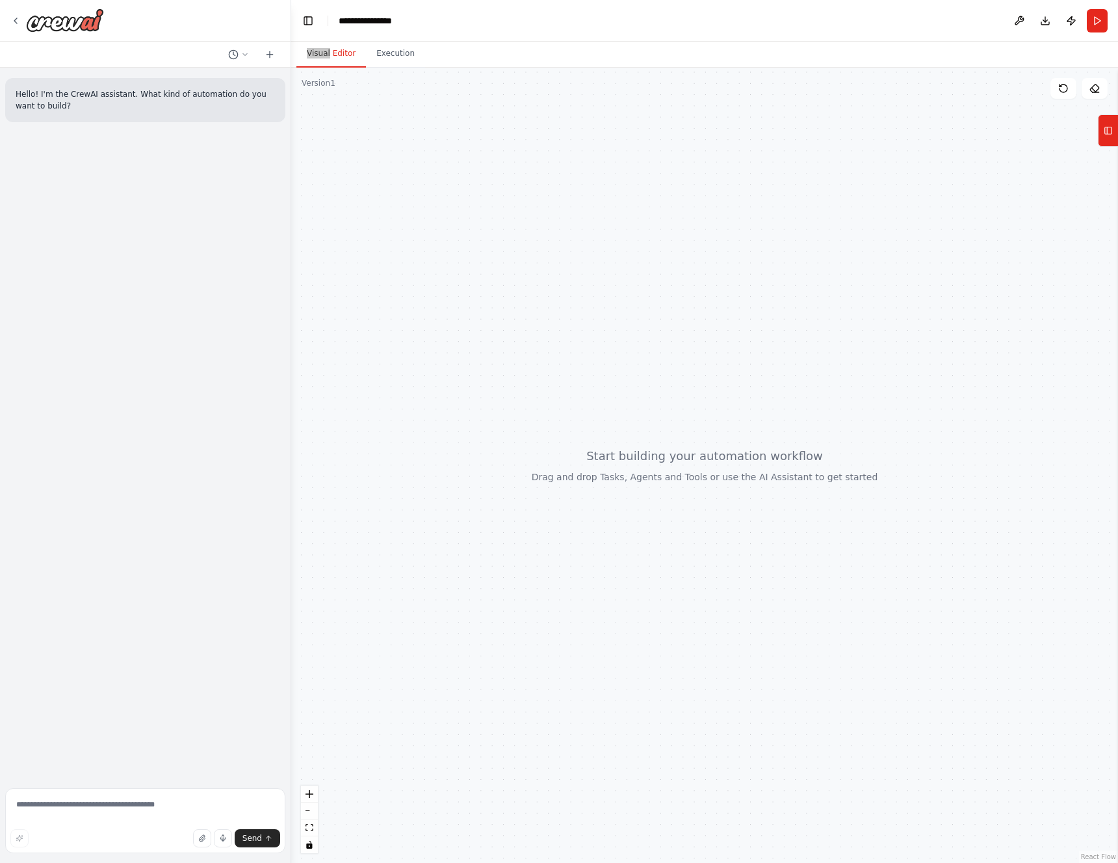
click at [867, 151] on div at bounding box center [704, 465] width 827 height 795
